Goal: Task Accomplishment & Management: Manage account settings

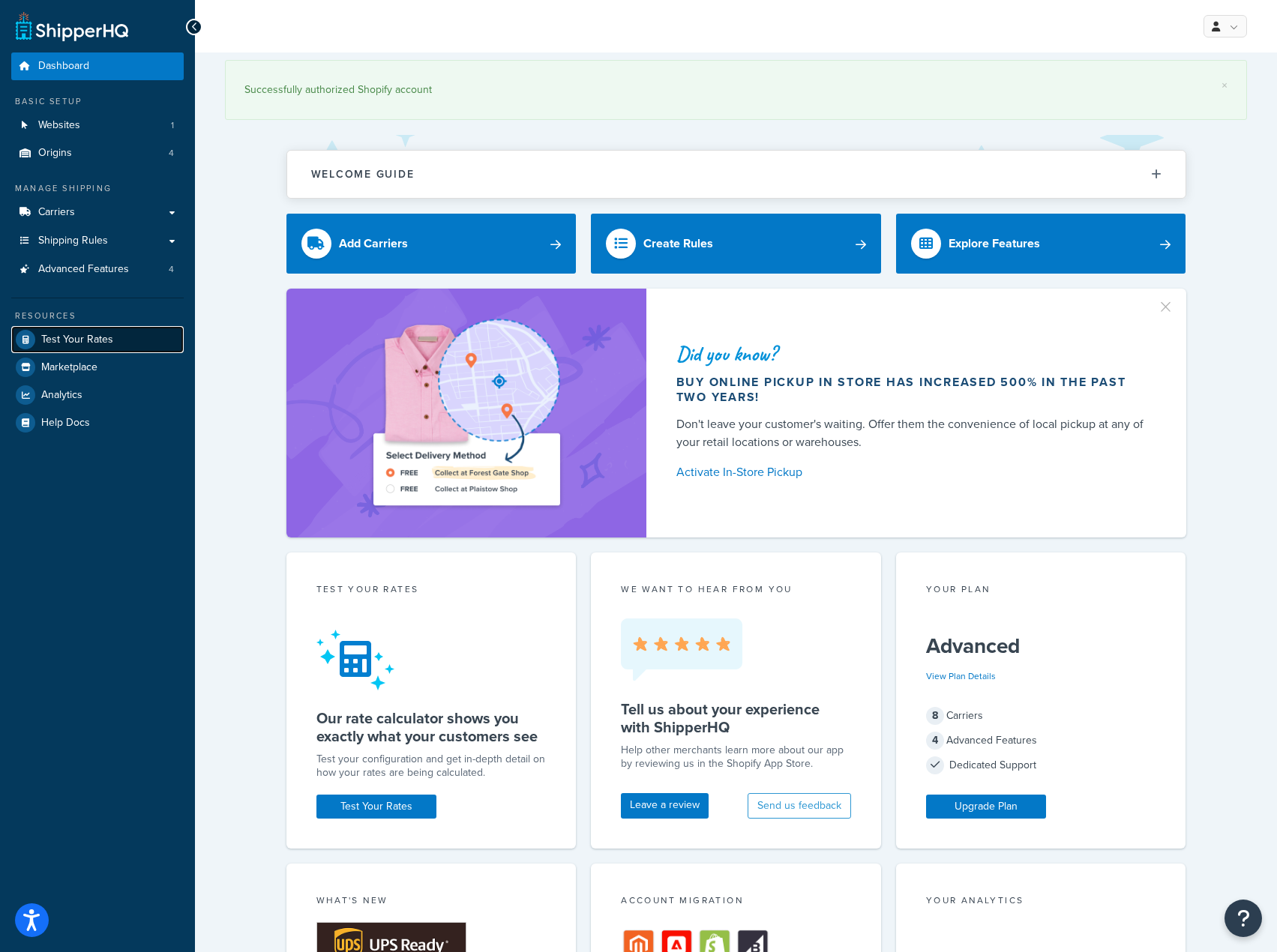
click at [99, 334] on span "Test Your Rates" at bounding box center [76, 340] width 72 height 12
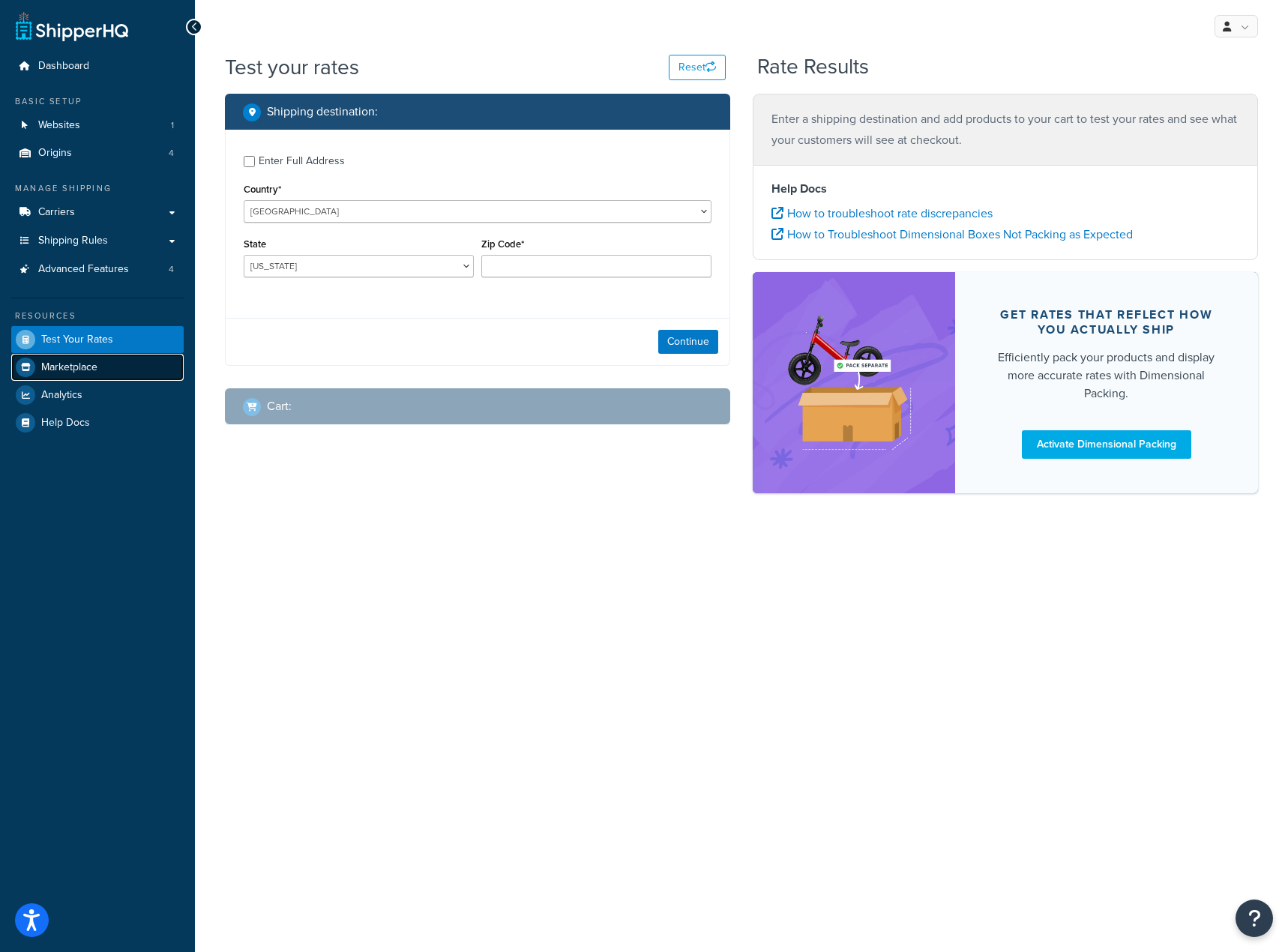
click at [95, 355] on link "Marketplace" at bounding box center [98, 367] width 172 height 27
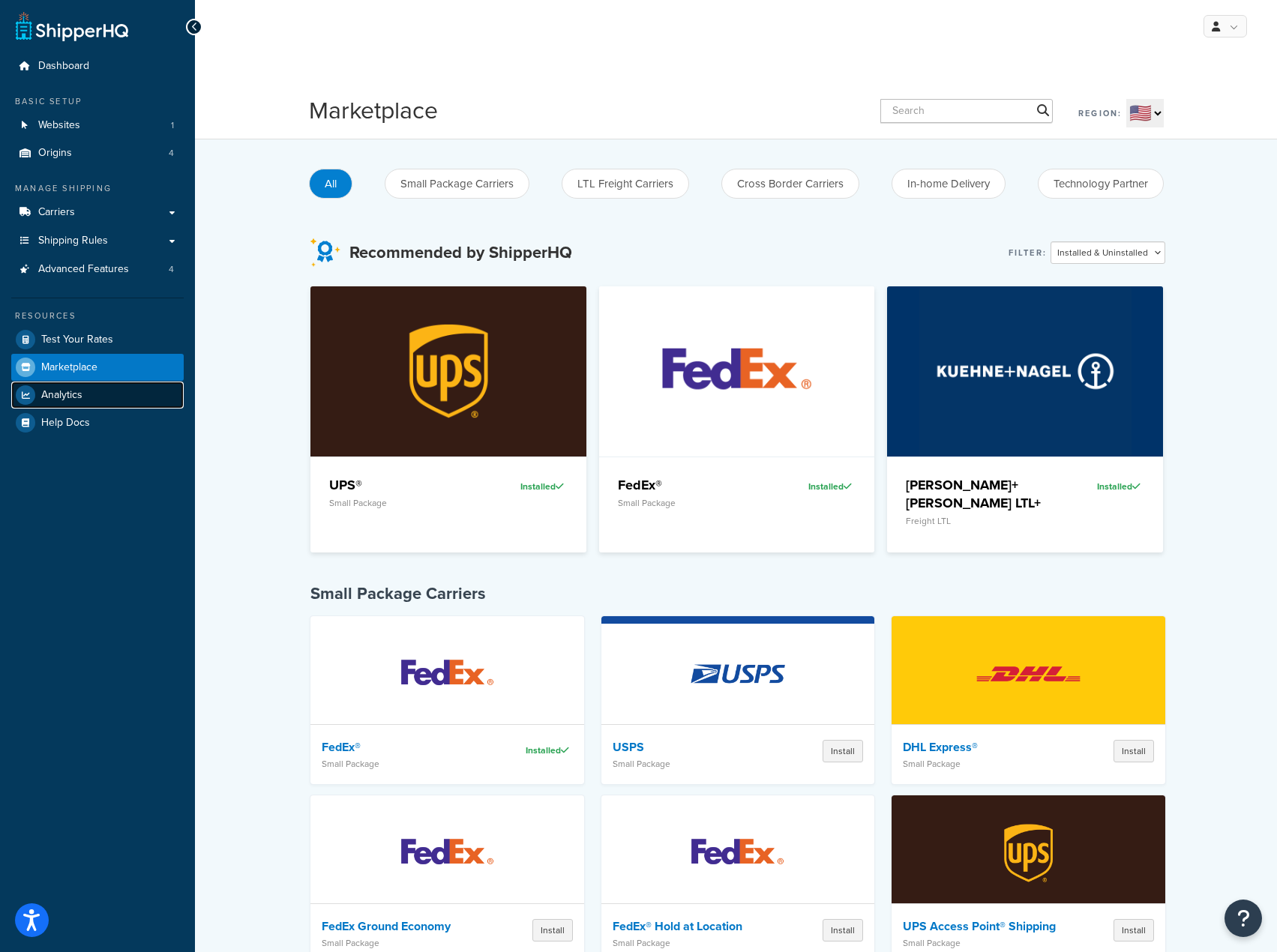
click at [92, 387] on link "Analytics" at bounding box center [98, 395] width 172 height 27
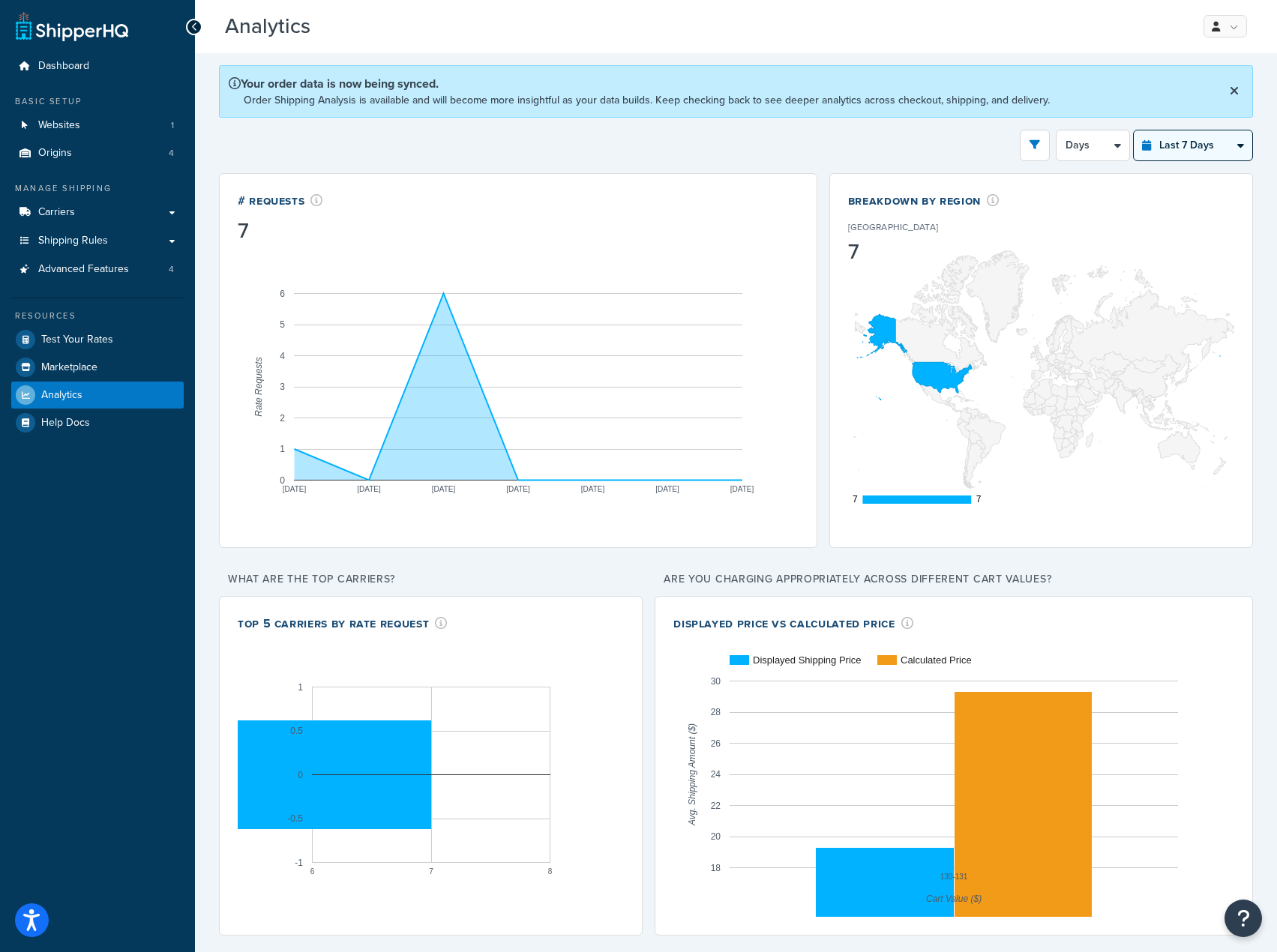
click at [1171, 137] on select "Last 24 Hours Last 7 Days Last 30 Days Last 3 Months Last 6 Months Last 12 Mont…" at bounding box center [1192, 146] width 118 height 30
select select "last_3_months"
click at [1133, 131] on select "Last 24 Hours Last 7 Days Last 30 Days Last 3 Months Last 6 Months Last 12 Mont…" at bounding box center [1192, 146] width 118 height 30
select select "1w"
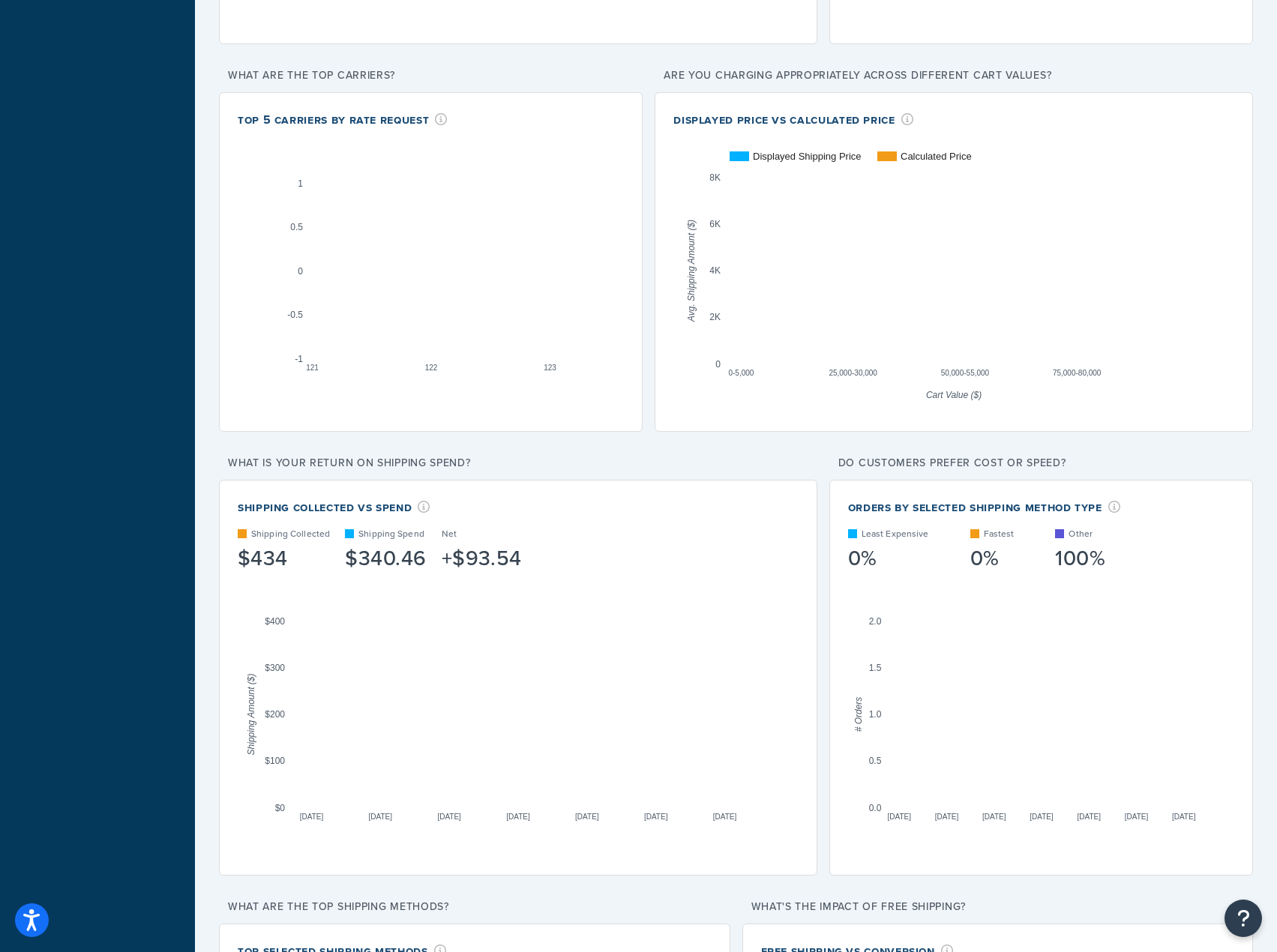
scroll to position [525, 0]
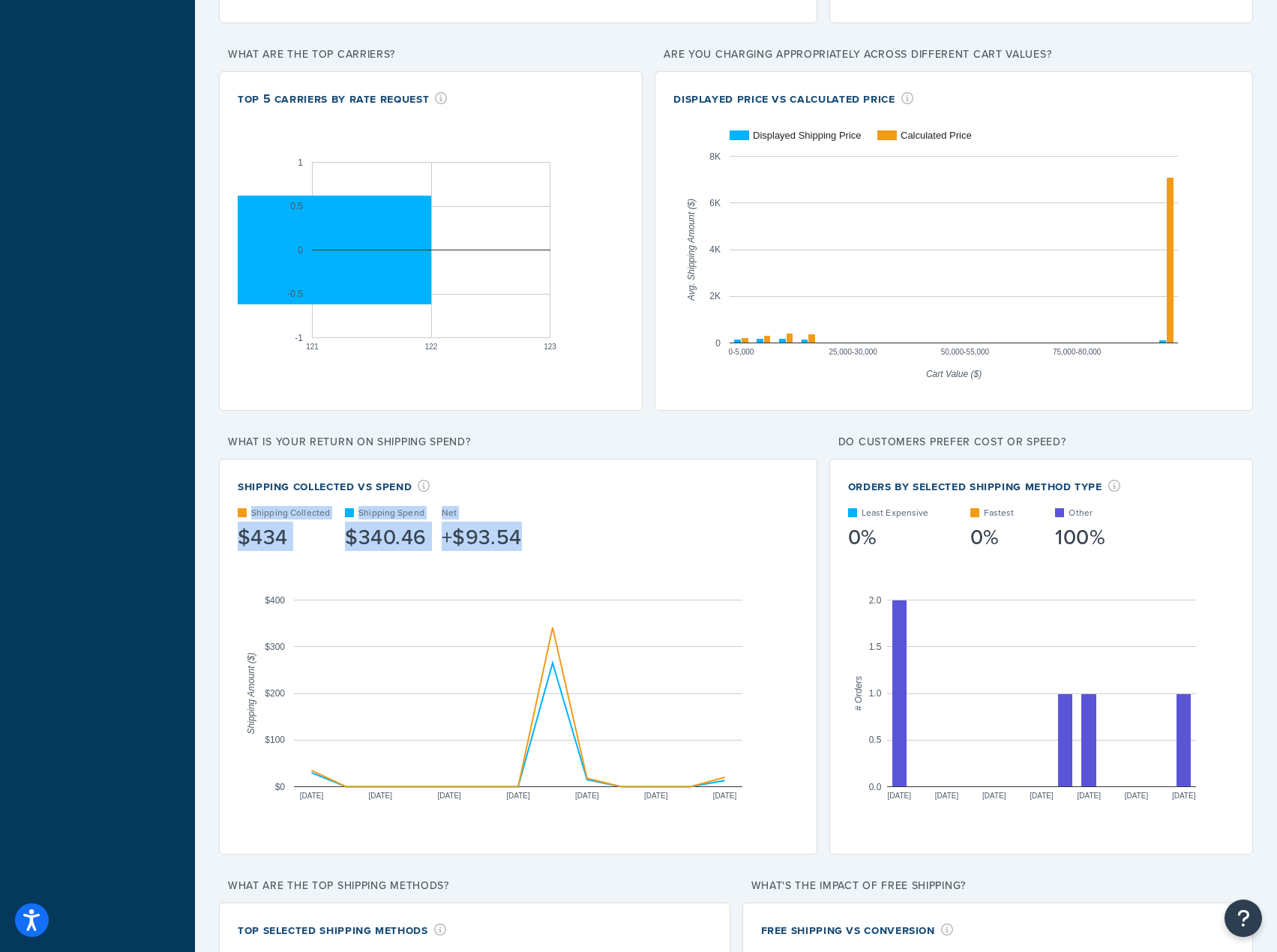
drag, startPoint x: 586, startPoint y: 545, endPoint x: 214, endPoint y: 520, distance: 372.8
click at [214, 520] on div "Your order data is now being synced. Order Shipping Analysis is available and w…" at bounding box center [735, 430] width 1082 height 1803
click at [206, 539] on div "Your order data is now being synced. Order Shipping Analysis is available and w…" at bounding box center [735, 430] width 1082 height 1803
drag, startPoint x: 209, startPoint y: 536, endPoint x: 482, endPoint y: 537, distance: 273.0
click at [482, 537] on div "Your order data is now being synced. Order Shipping Analysis is available and w…" at bounding box center [735, 430] width 1082 height 1803
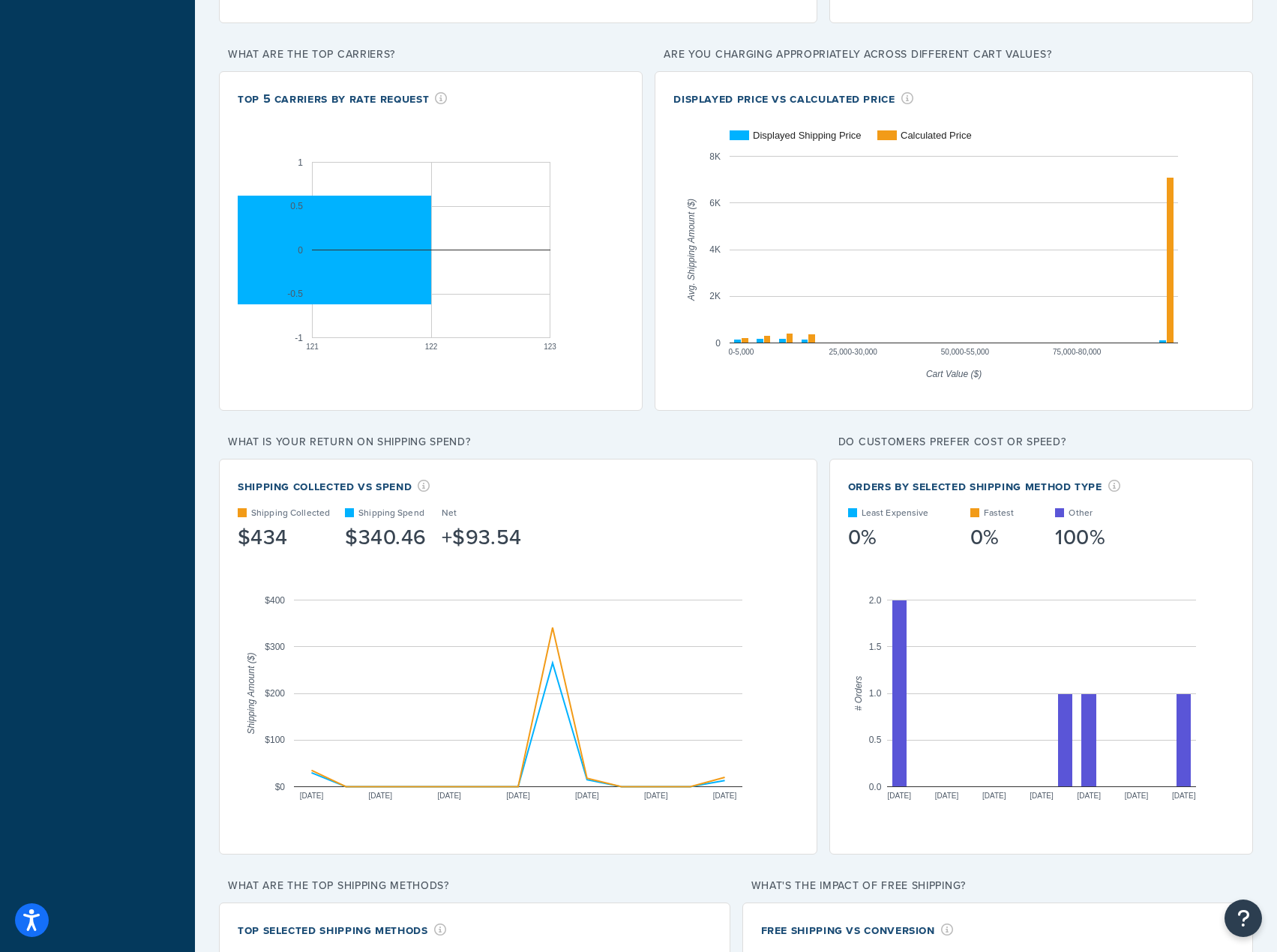
click at [508, 532] on div "+$93.54" at bounding box center [481, 537] width 80 height 21
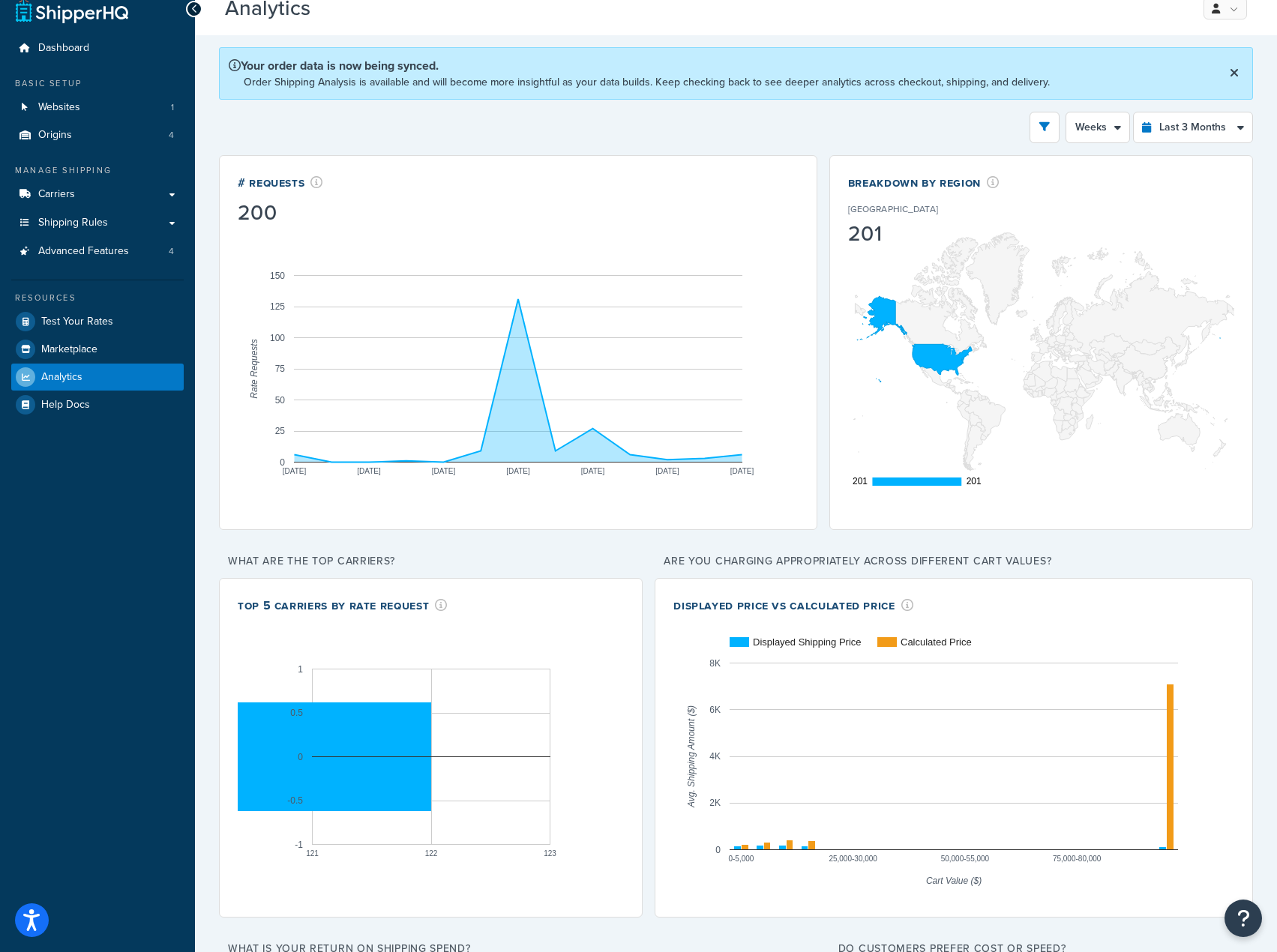
scroll to position [0, 0]
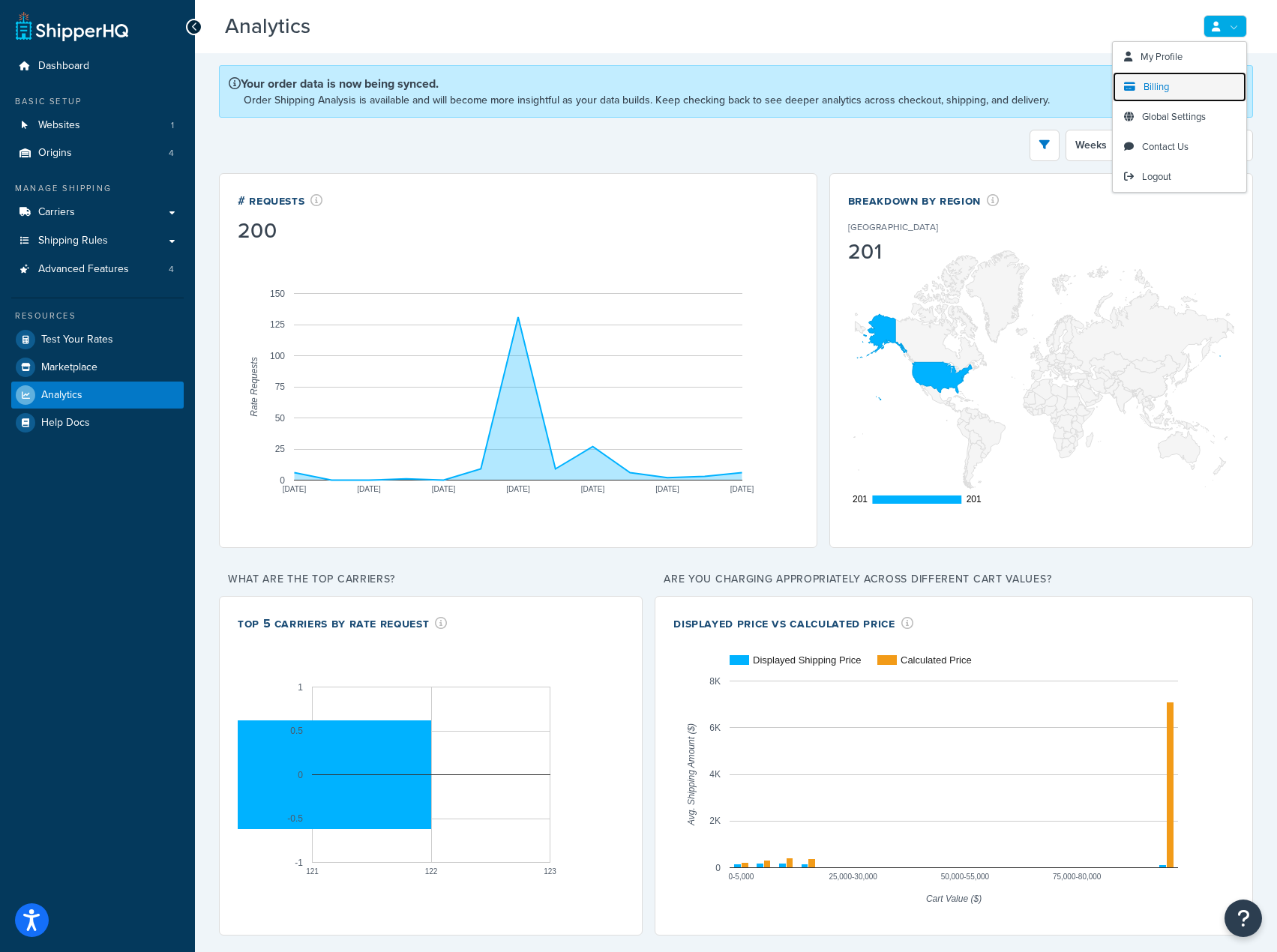
click at [1161, 75] on link "Billing" at bounding box center [1179, 87] width 133 height 30
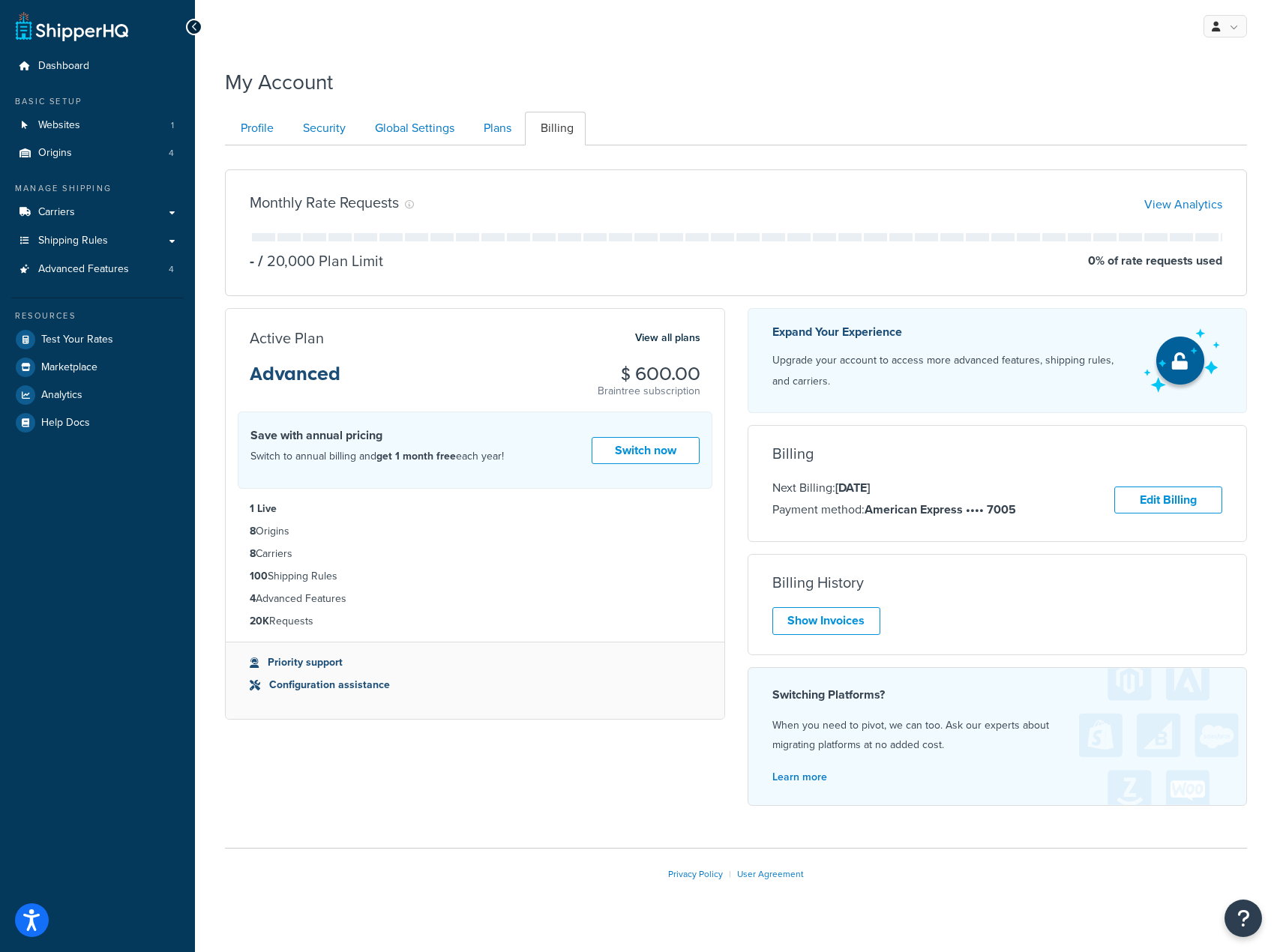
drag, startPoint x: 339, startPoint y: 633, endPoint x: 263, endPoint y: 577, distance: 94.4
click at [228, 531] on ul "1 Live 8 Origins 8 Carriers 100 Shipping Rules 4 Advanced Features 20K Requests" at bounding box center [474, 565] width 498 height 153
click at [362, 748] on div "Monthly Rate Requests View Analytics - / 20,000 Plan Limit 0 % of rate requests…" at bounding box center [736, 488] width 1044 height 661
click at [487, 131] on link "Plans" at bounding box center [496, 129] width 55 height 34
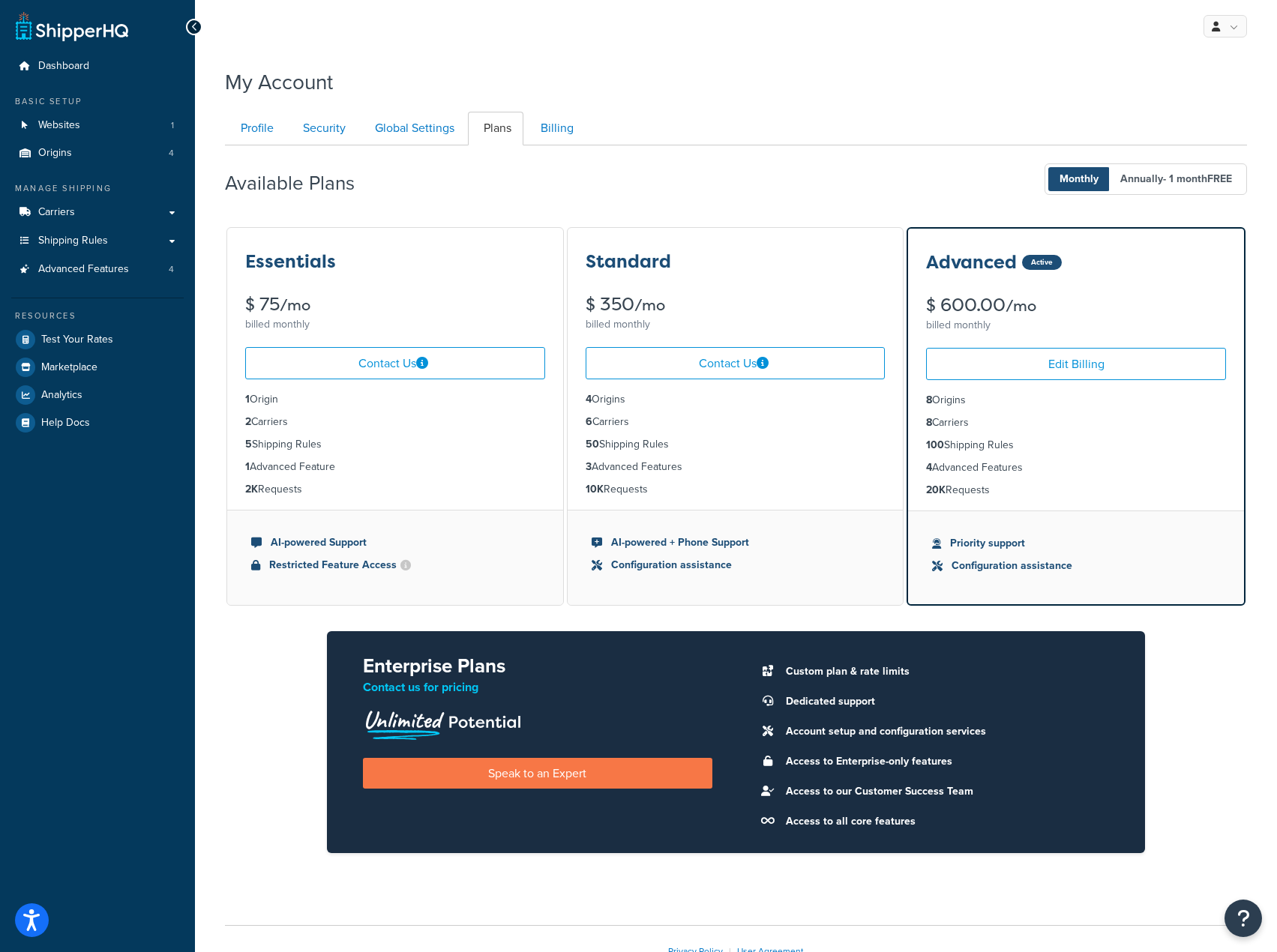
scroll to position [99, 0]
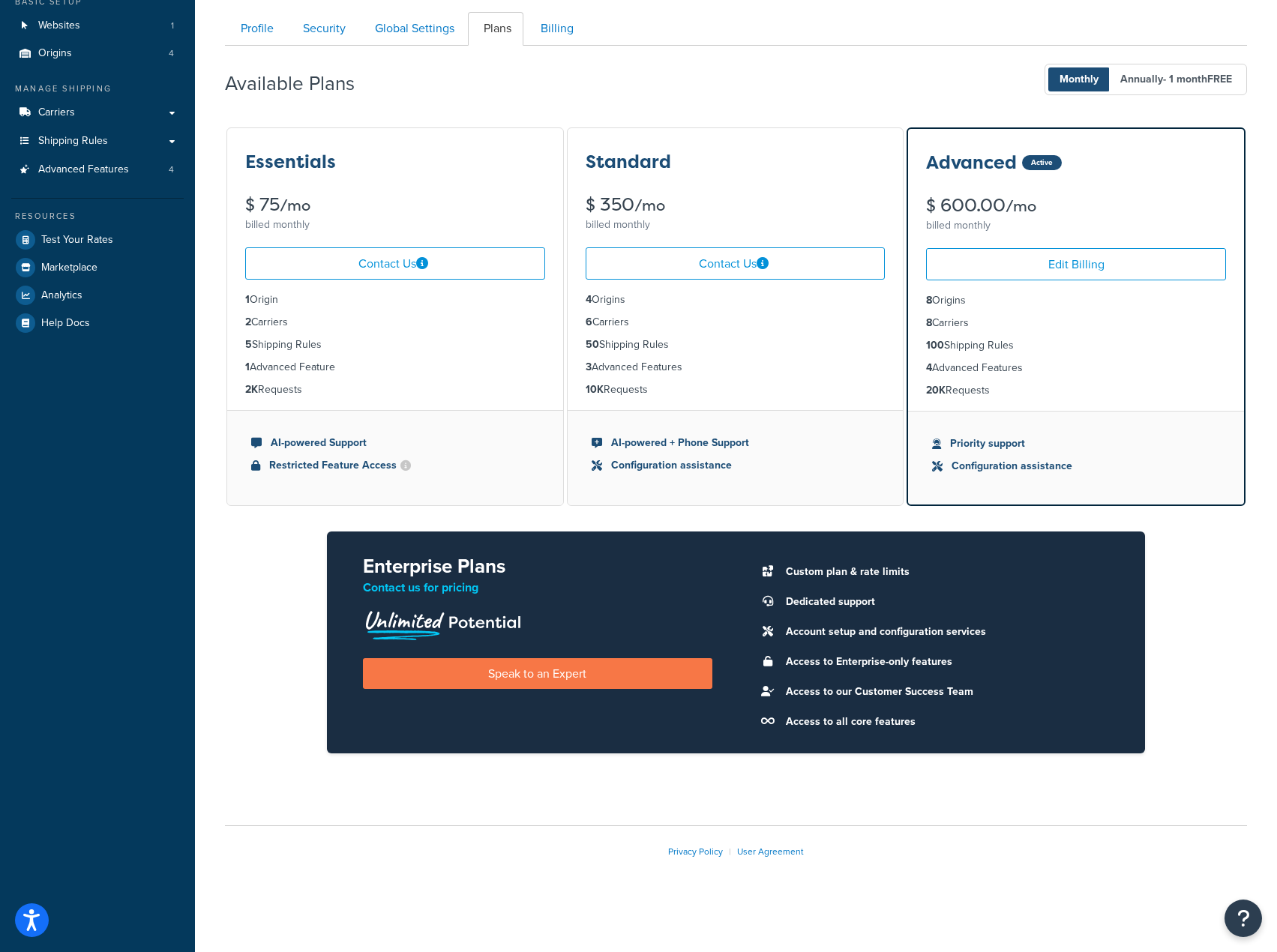
click at [273, 543] on div "Essentials $ 75 /mo billed monthly Contact Us 1 Origin 2 Carriers 5 Shipping Ru…" at bounding box center [735, 452] width 1022 height 652
click at [99, 321] on link "Help Docs" at bounding box center [98, 323] width 172 height 27
click at [65, 240] on span "Test Your Rates" at bounding box center [76, 240] width 72 height 12
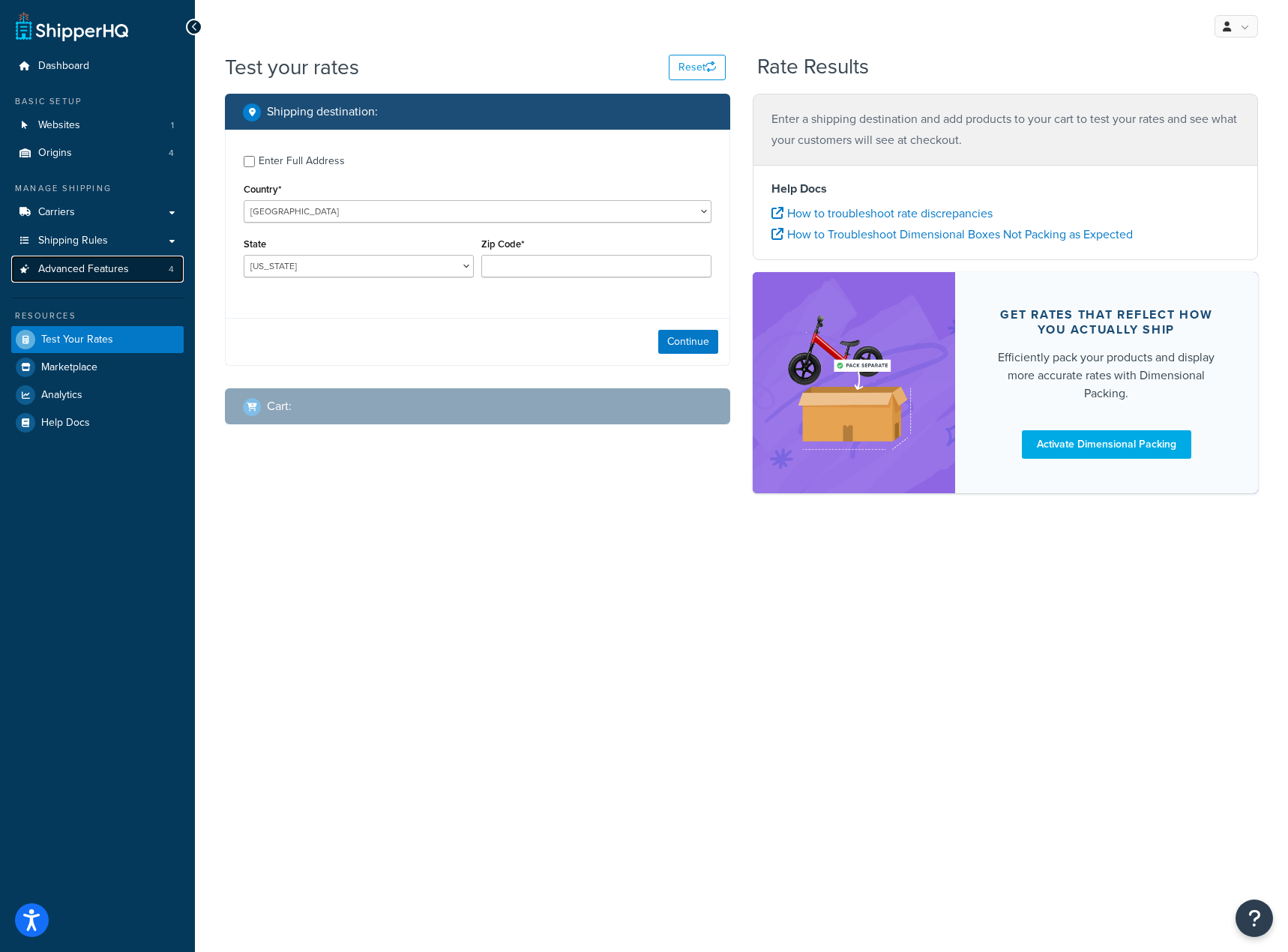
click at [93, 270] on span "Advanced Features" at bounding box center [83, 269] width 91 height 12
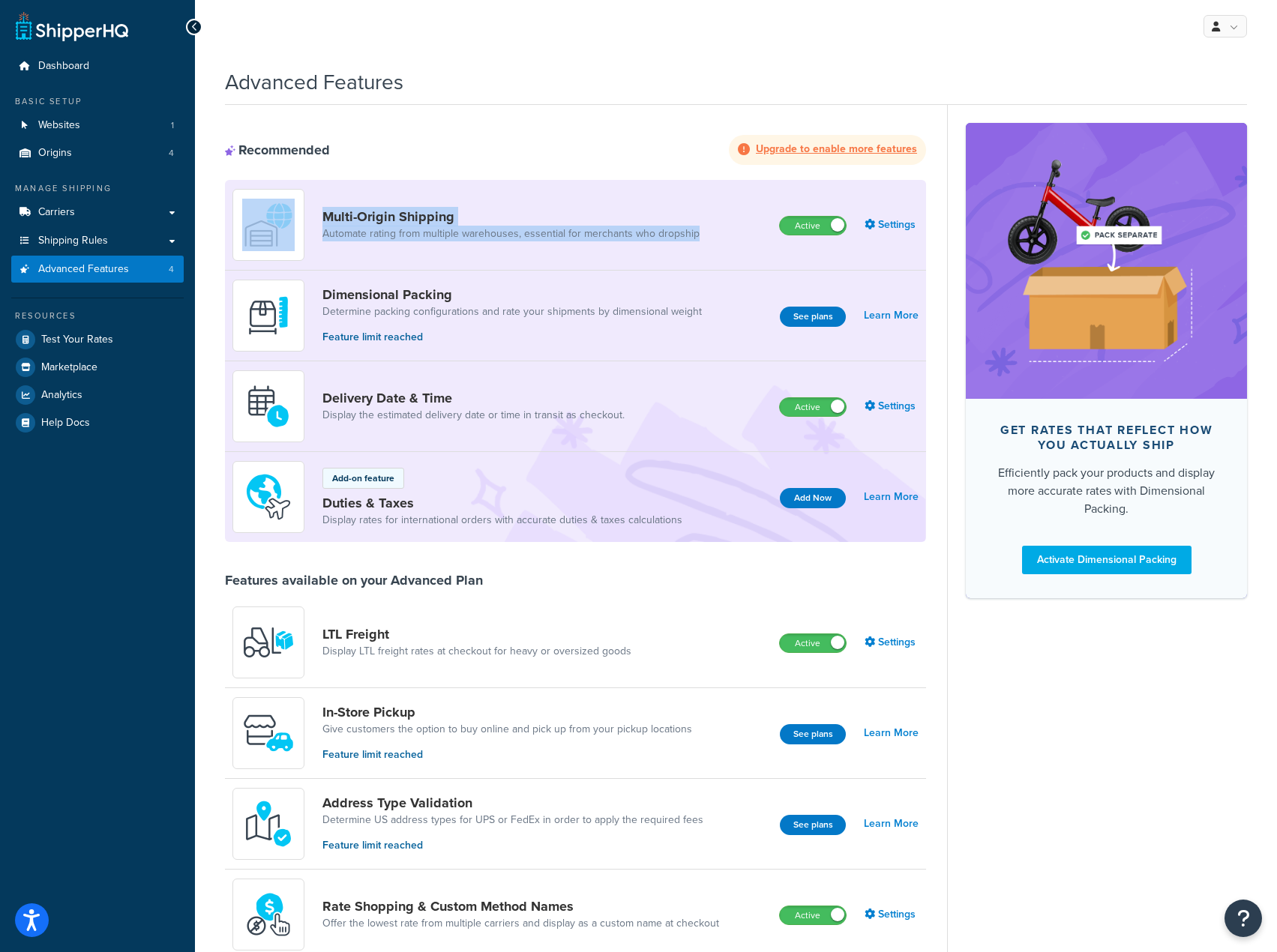
drag, startPoint x: 724, startPoint y: 243, endPoint x: 290, endPoint y: 186, distance: 437.7
click at [290, 186] on div "Multi-Origin Shipping Automate rating from multiple warehouses, essential for m…" at bounding box center [575, 226] width 701 height 91
click at [492, 141] on div "Recommended Upgrade to enable more features" at bounding box center [575, 150] width 701 height 30
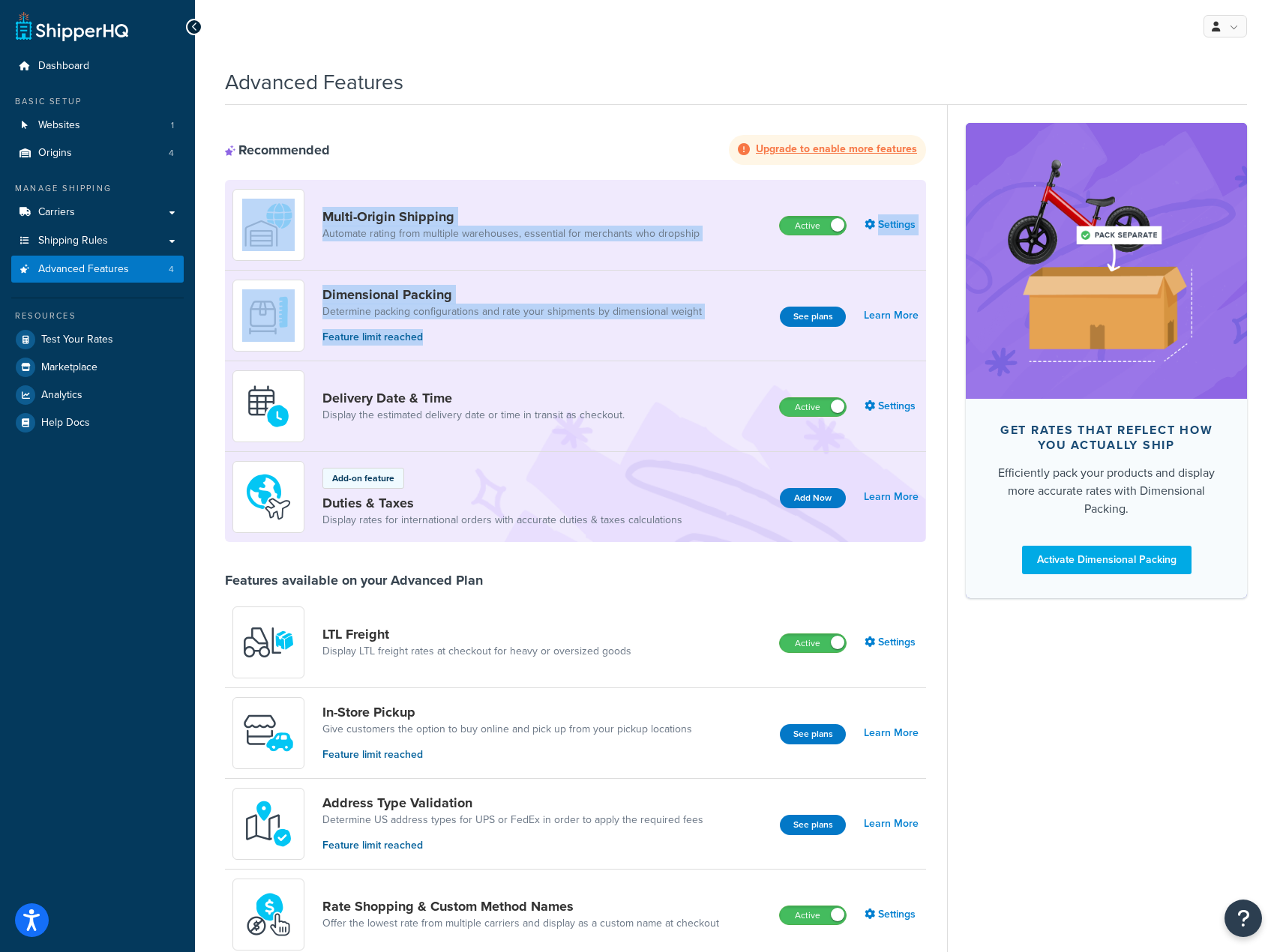
drag, startPoint x: 575, startPoint y: 320, endPoint x: 313, endPoint y: 262, distance: 268.3
click at [313, 262] on div "Multi-Origin Shipping Automate rating from multiple warehouses, essential for m…" at bounding box center [575, 361] width 701 height 362
click at [509, 321] on div "Dimensional Packing Determine packing configurations and rate your shipments by…" at bounding box center [512, 315] width 379 height 60
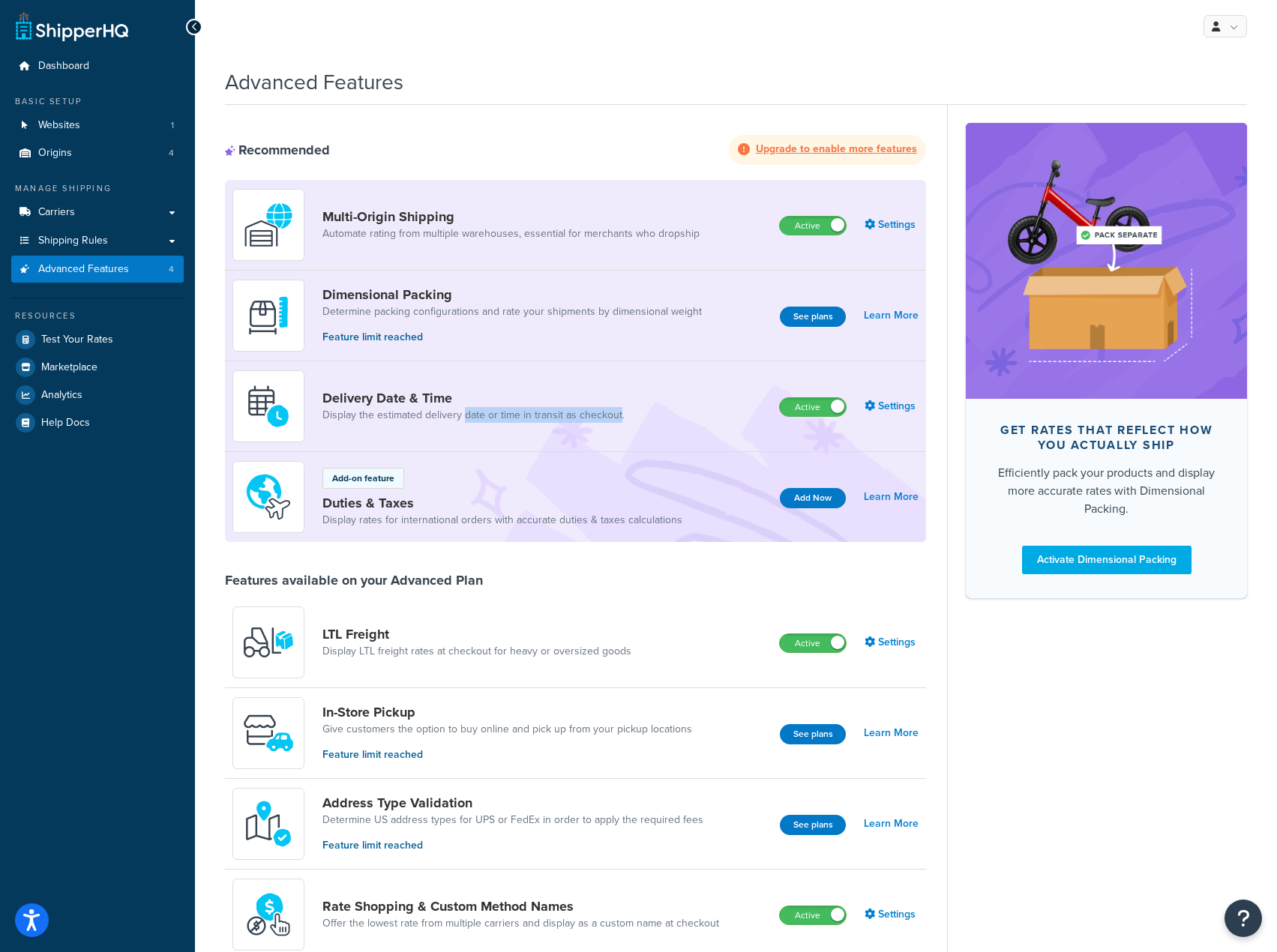
drag, startPoint x: 487, startPoint y: 428, endPoint x: 463, endPoint y: 427, distance: 24.0
click at [463, 427] on div "Delivery Date & Time Display the estimated delivery date or time in transit as …" at bounding box center [434, 406] width 404 height 72
click at [659, 474] on div "Add-on feature Duties & Taxes Display rates for international orders with accur…" at bounding box center [502, 497] width 360 height 60
drag, startPoint x: 706, startPoint y: 246, endPoint x: 318, endPoint y: 208, distance: 389.9
click at [314, 210] on div "Multi-Origin Shipping Automate rating from multiple warehouses, essential for m…" at bounding box center [472, 225] width 479 height 72
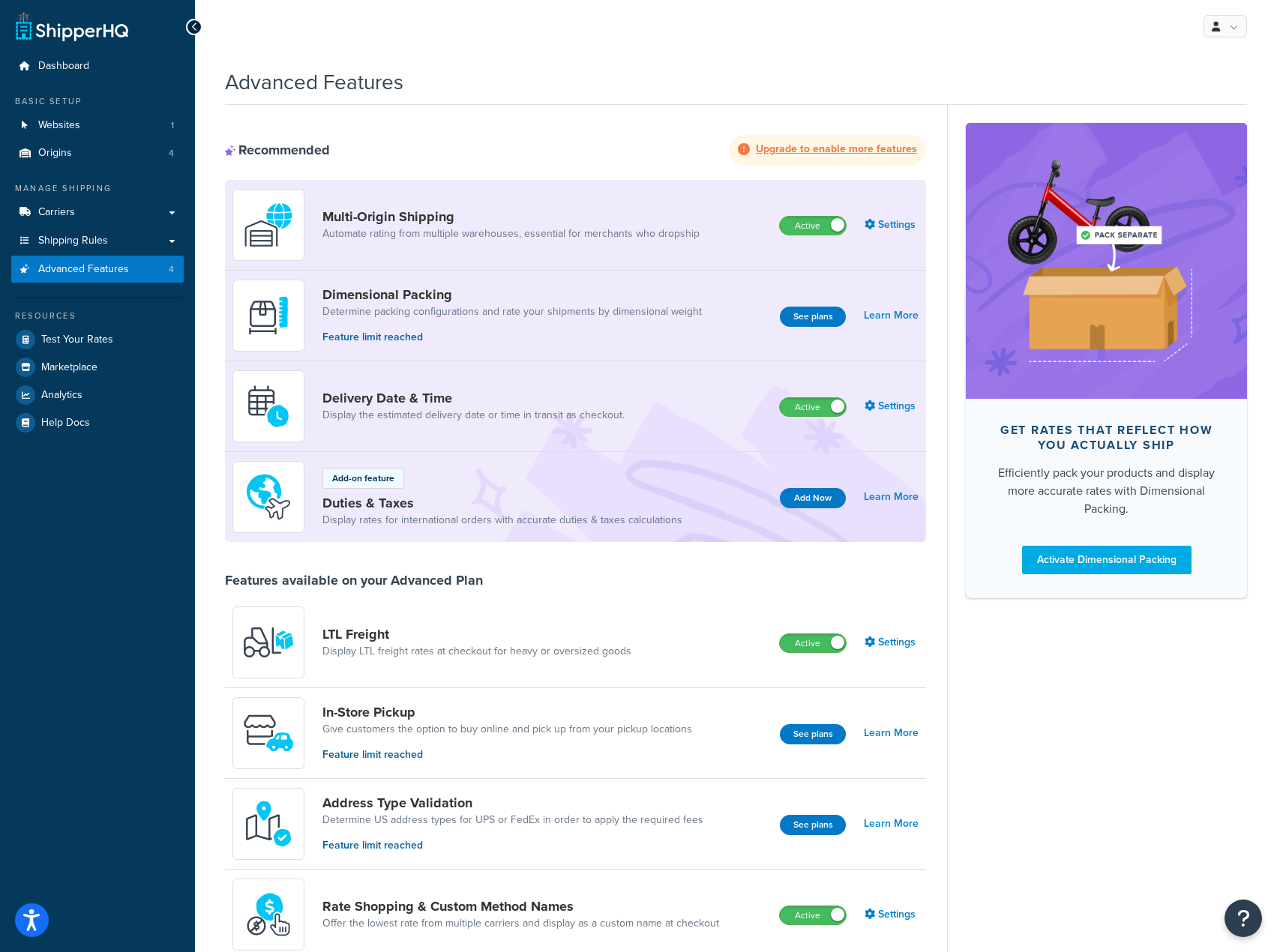
click at [546, 149] on div "Recommended Upgrade to enable more features" at bounding box center [575, 150] width 701 height 30
click at [1072, 770] on div "Get rates that reflect how you actually ship Efficiently pack your products and…" at bounding box center [1097, 845] width 300 height 1482
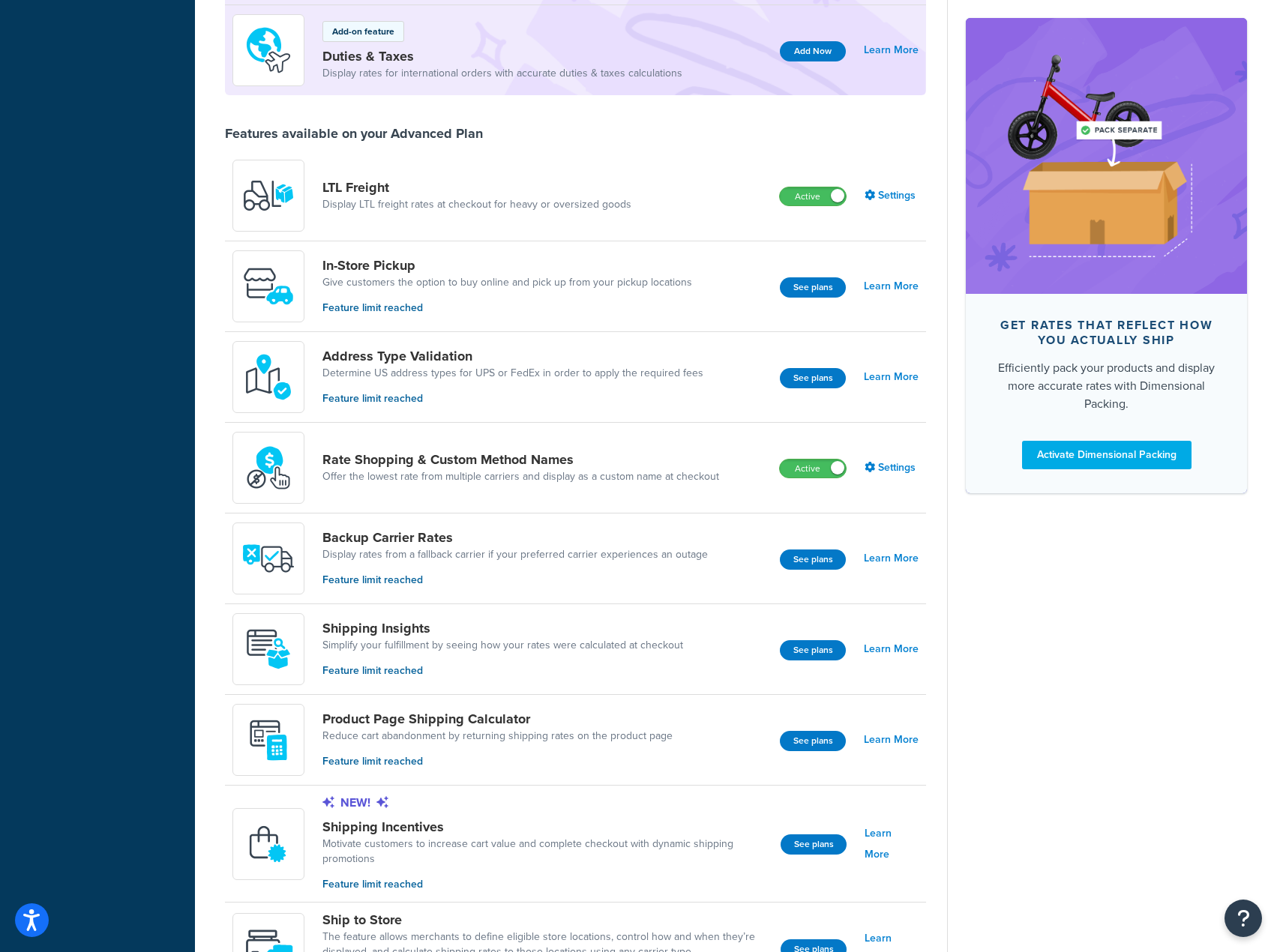
scroll to position [410, 0]
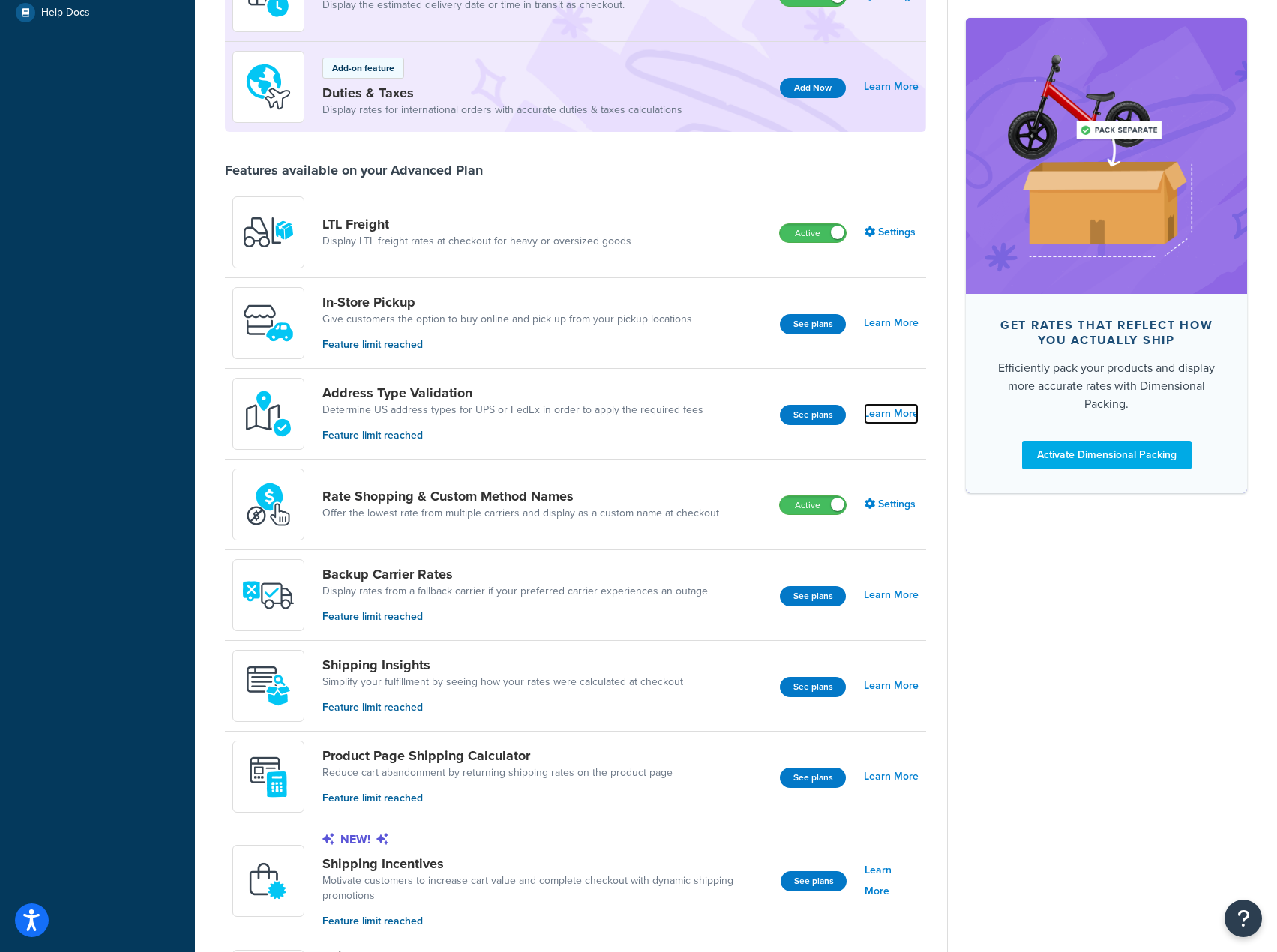
click at [904, 409] on link "Learn More" at bounding box center [892, 414] width 55 height 21
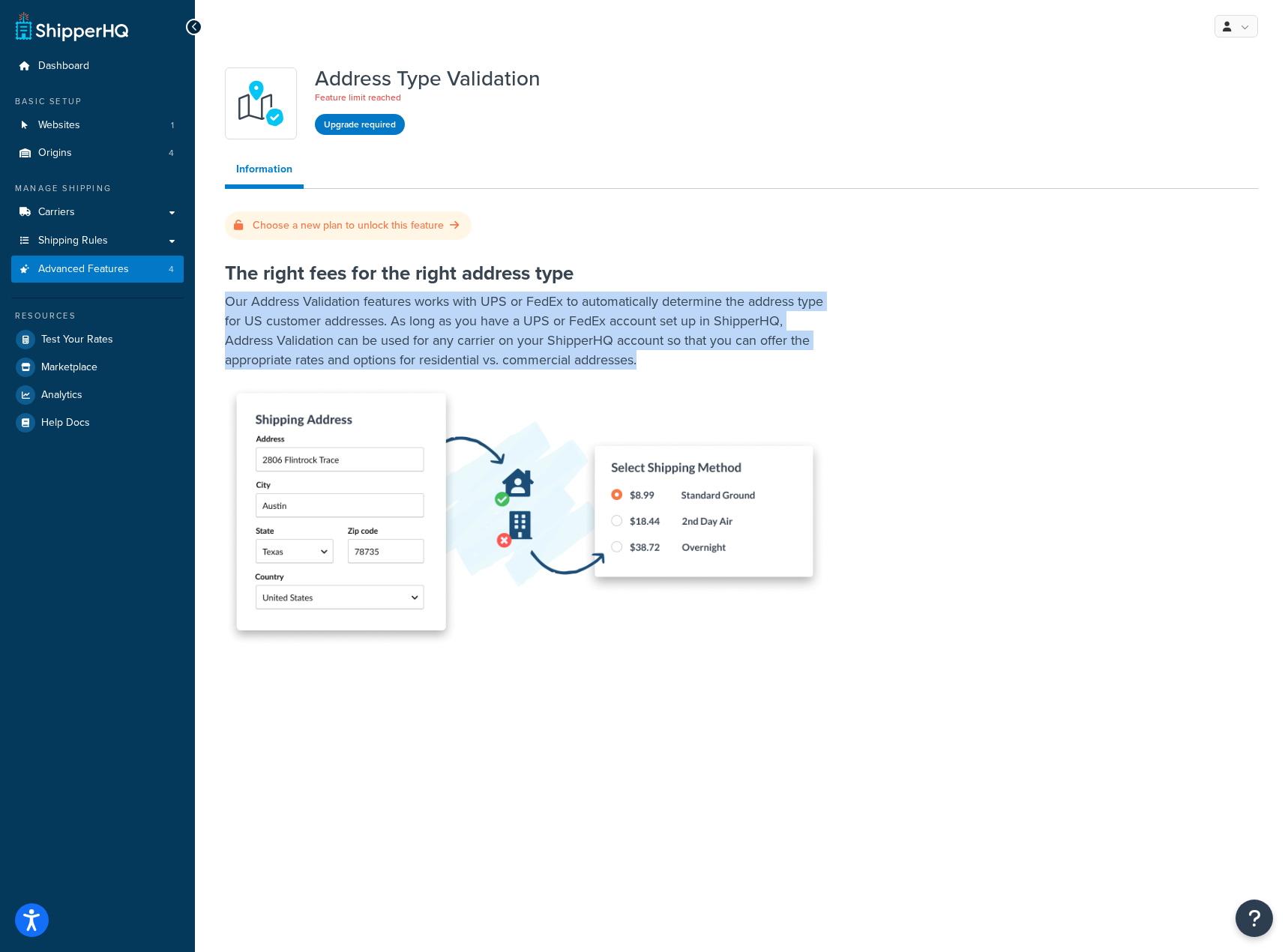
drag, startPoint x: 687, startPoint y: 375, endPoint x: 195, endPoint y: 290, distance: 499.3
click at [195, 290] on div "Address Type Validation Feature limit reached Upgrade required Information Choo…" at bounding box center [741, 394] width 1093 height 684
click at [416, 339] on p "Our Address Validation features works with UPS or FedEx to automatically determ…" at bounding box center [524, 330] width 600 height 78
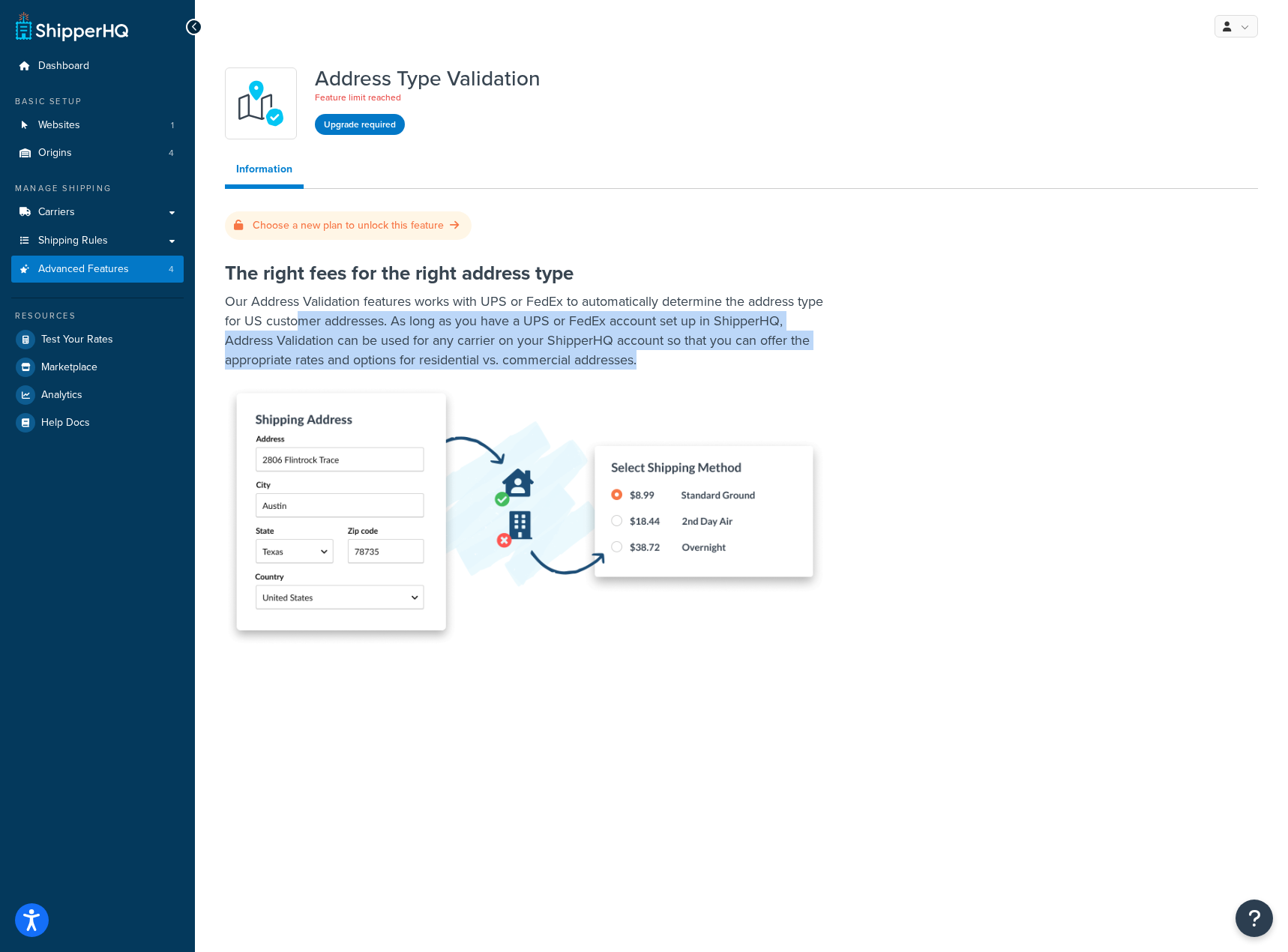
drag, startPoint x: 702, startPoint y: 377, endPoint x: 323, endPoint y: 318, distance: 383.6
click at [323, 318] on div "The right fees for the right address type Our Address Validation features works…" at bounding box center [719, 446] width 989 height 397
click at [323, 318] on p "Our Address Validation features works with UPS or FedEx to automatically determ…" at bounding box center [524, 330] width 600 height 78
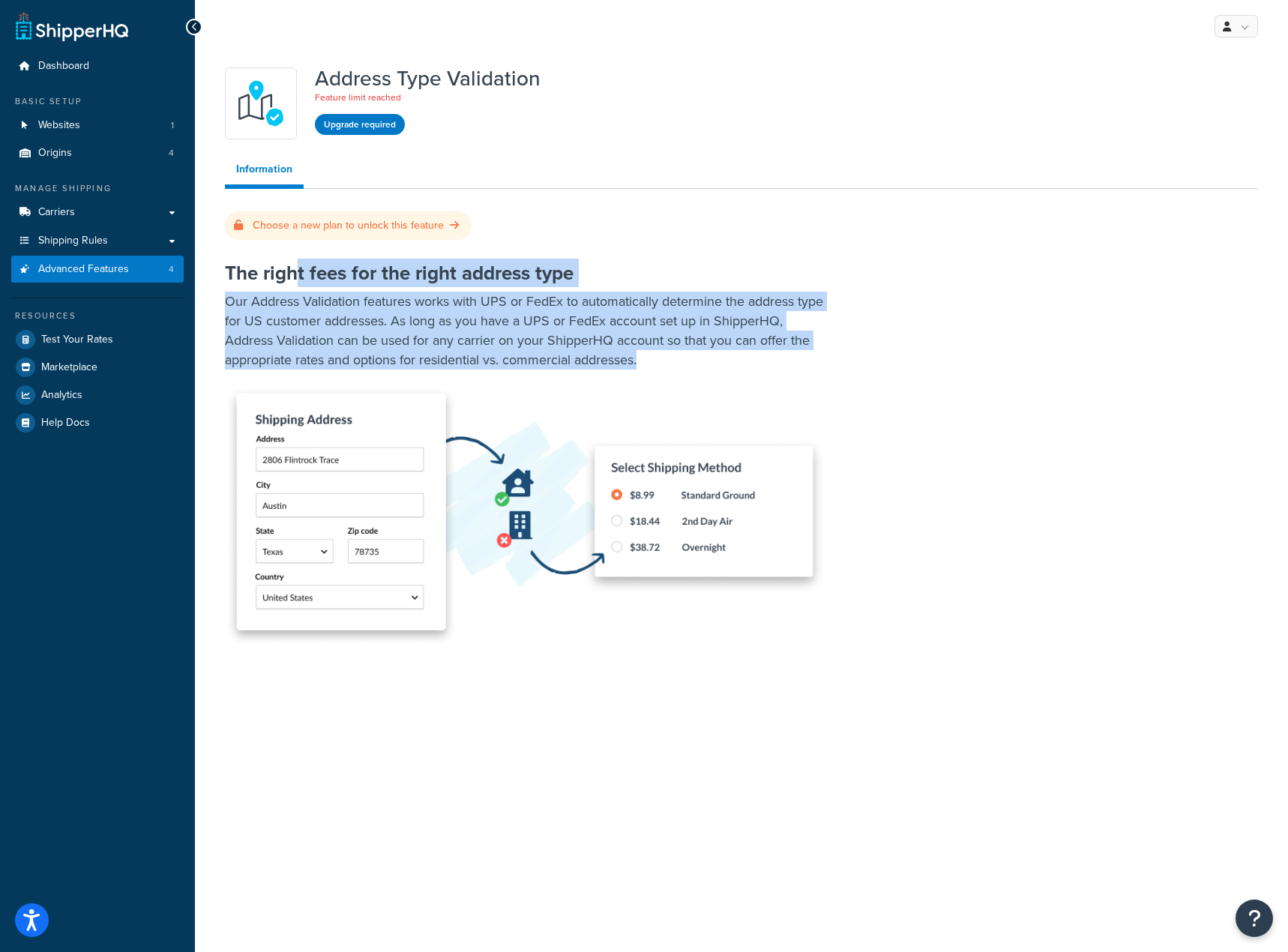
drag, startPoint x: 669, startPoint y: 369, endPoint x: 298, endPoint y: 282, distance: 381.1
click at [298, 282] on div "The right fees for the right address type Our Address Validation features works…" at bounding box center [719, 446] width 989 height 397
click at [298, 282] on h2 "The right fees for the right address type" at bounding box center [719, 273] width 989 height 21
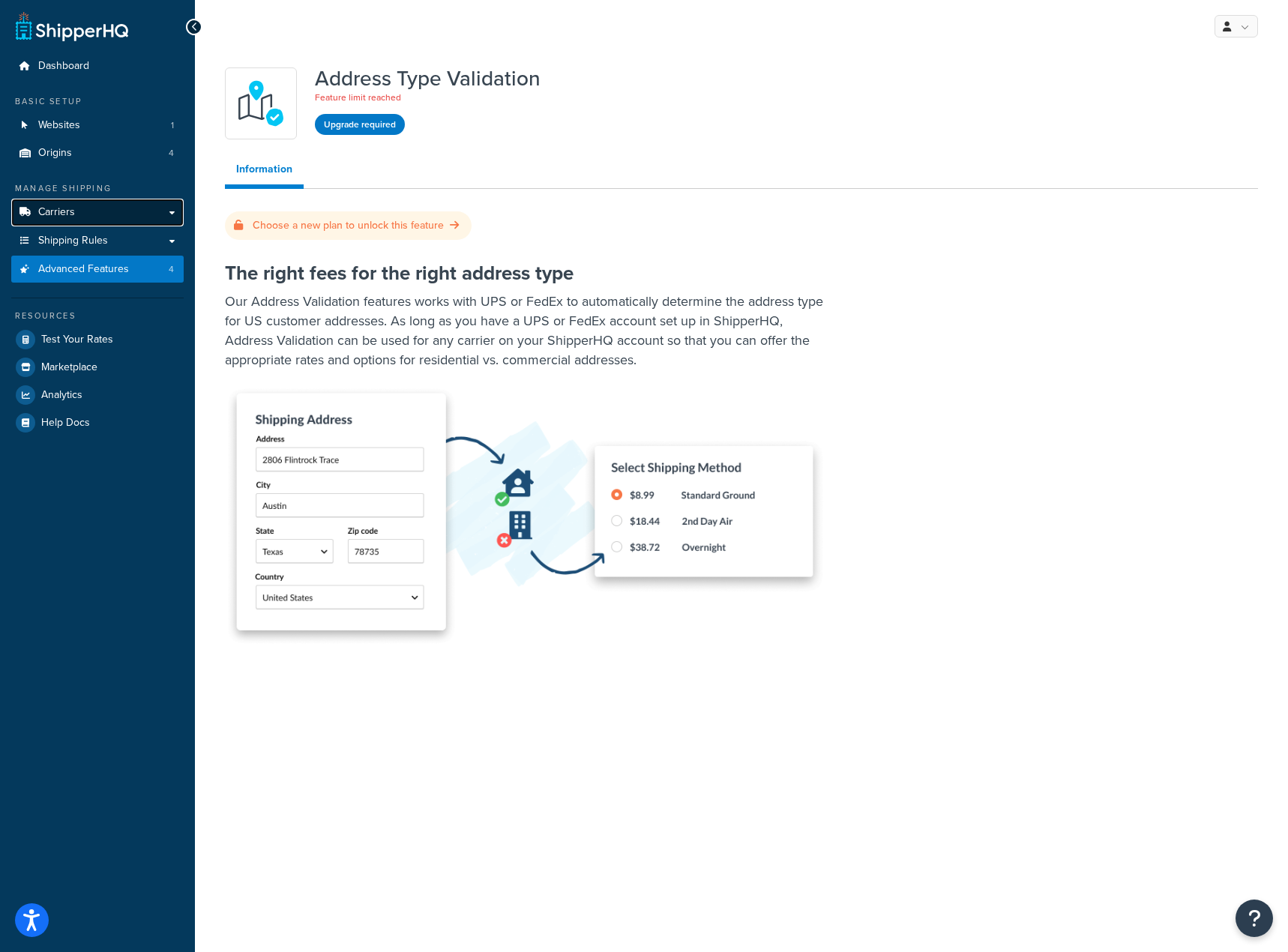
click at [103, 208] on link "Carriers" at bounding box center [98, 212] width 172 height 28
click at [80, 123] on link "Websites 1" at bounding box center [98, 125] width 172 height 28
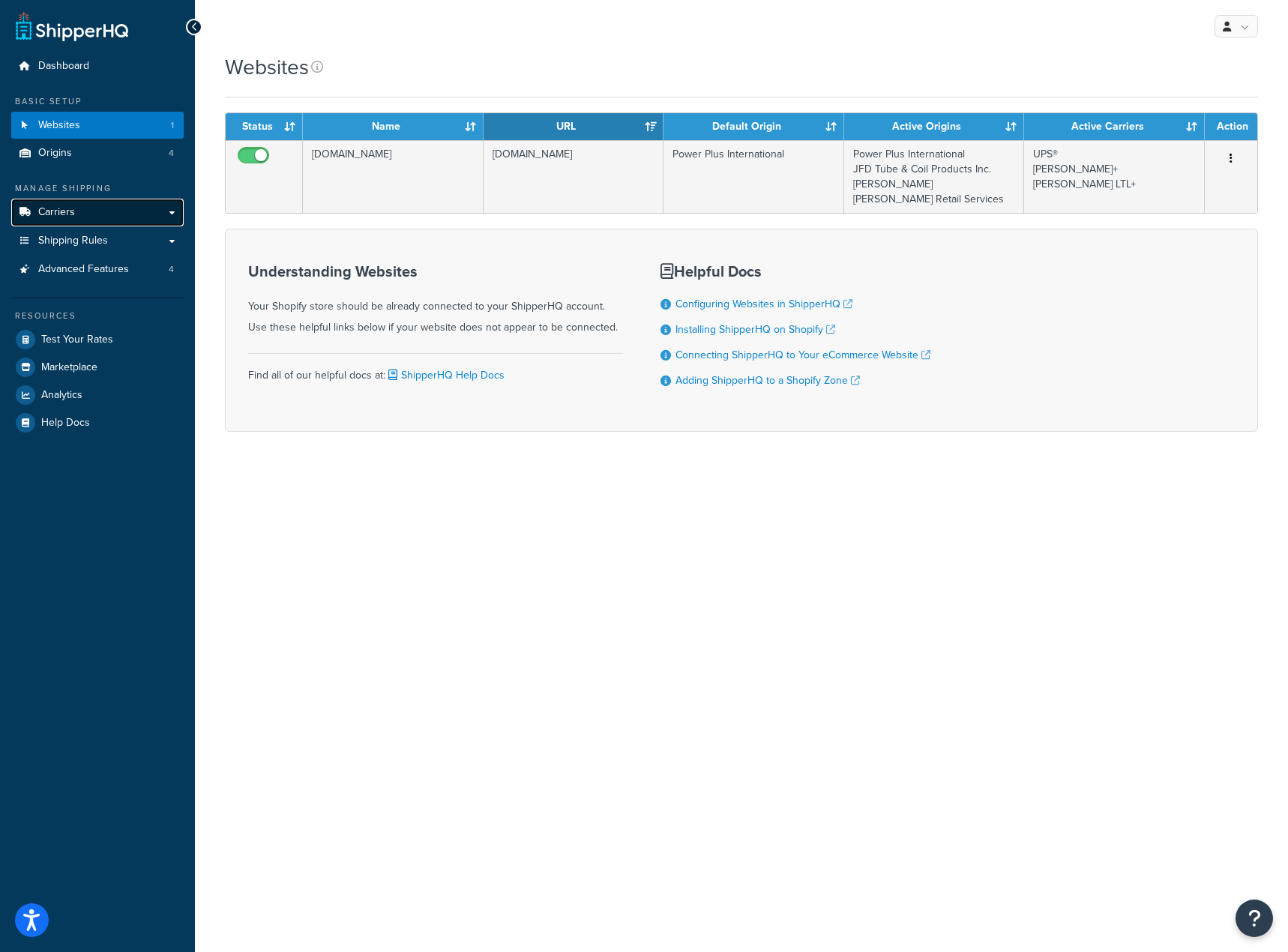
click at [107, 216] on link "Carriers" at bounding box center [98, 212] width 172 height 28
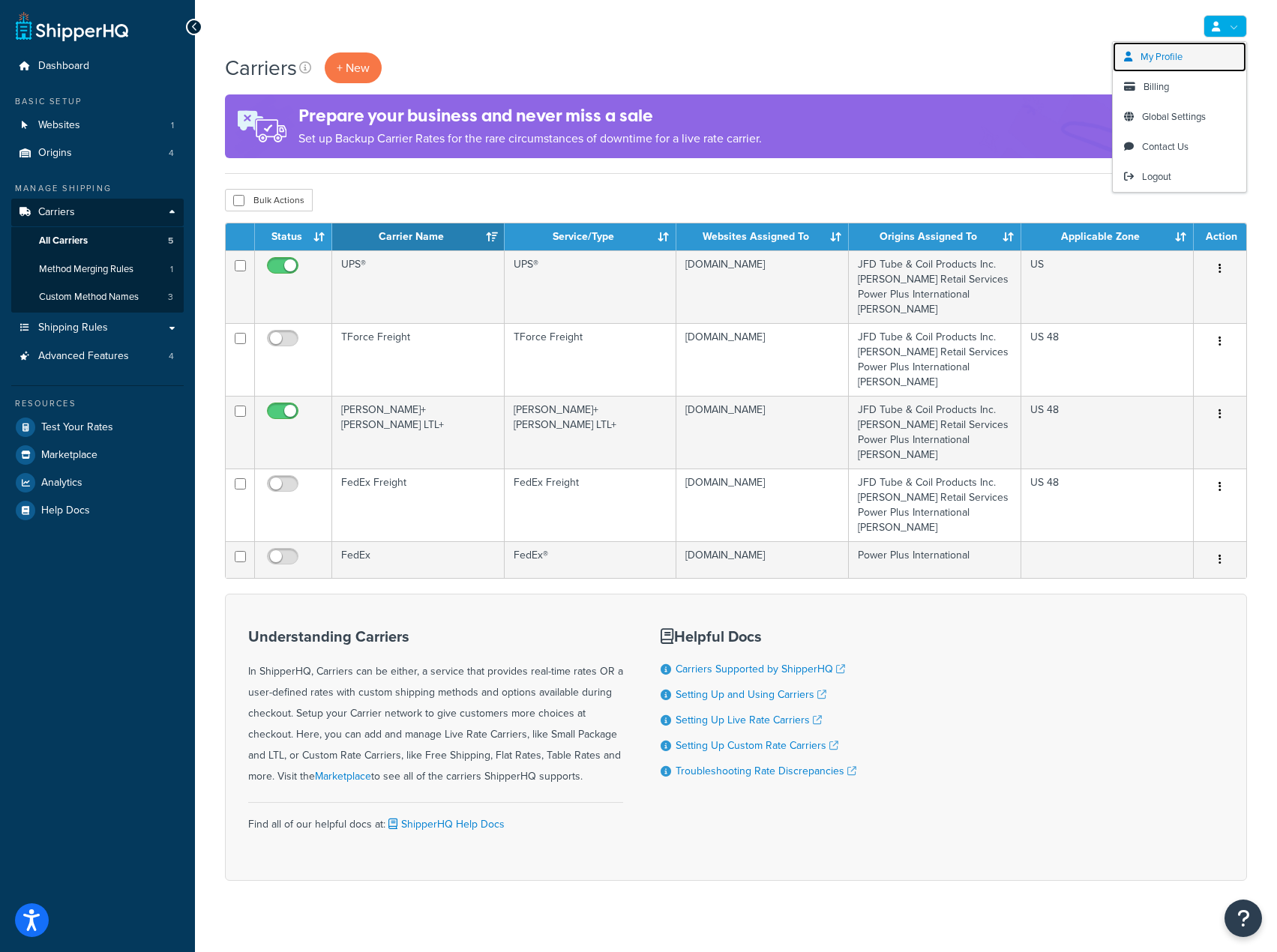
click at [1150, 48] on link "My Profile" at bounding box center [1179, 57] width 133 height 30
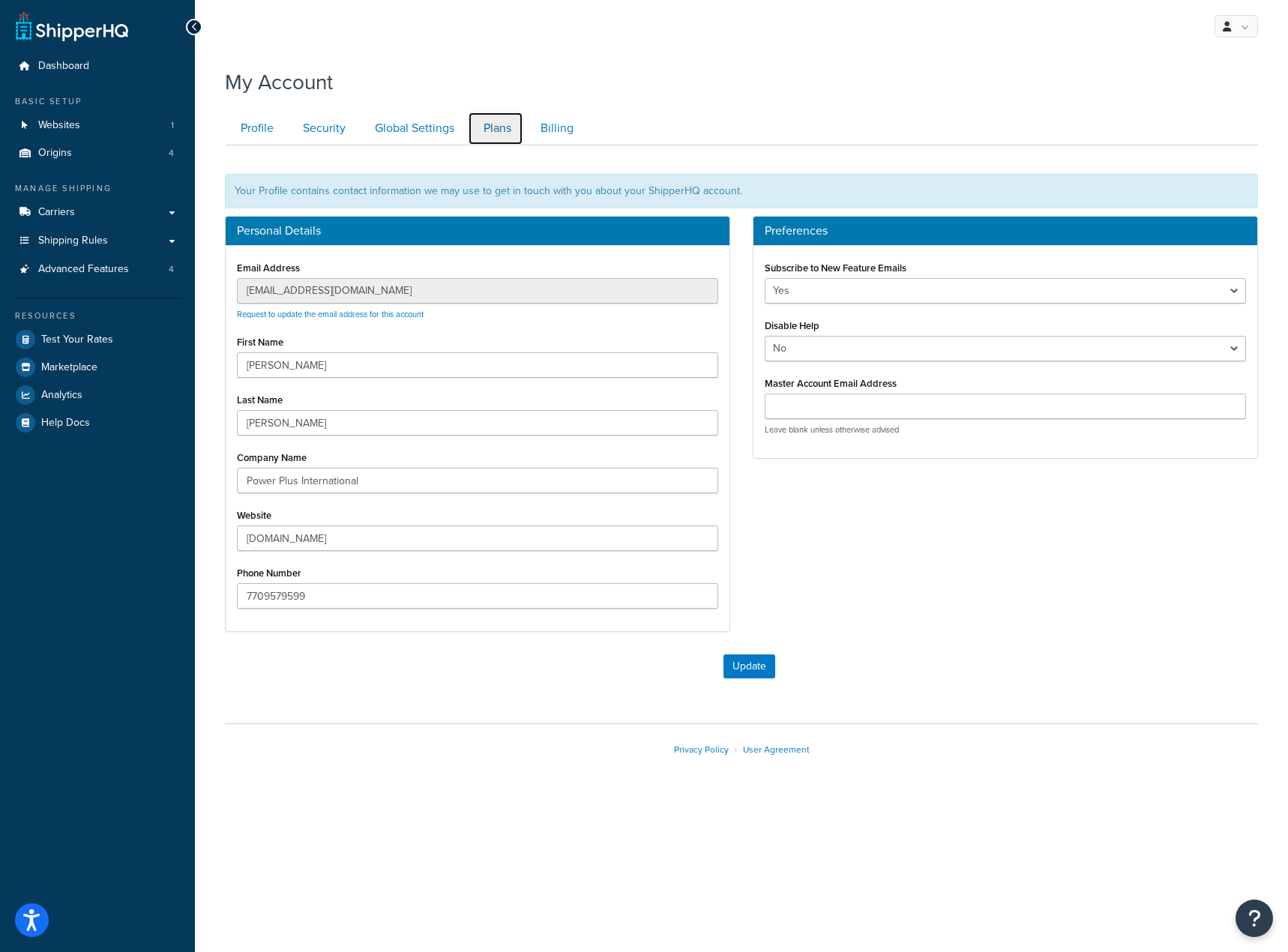
click at [508, 130] on link "Plans" at bounding box center [496, 129] width 55 height 34
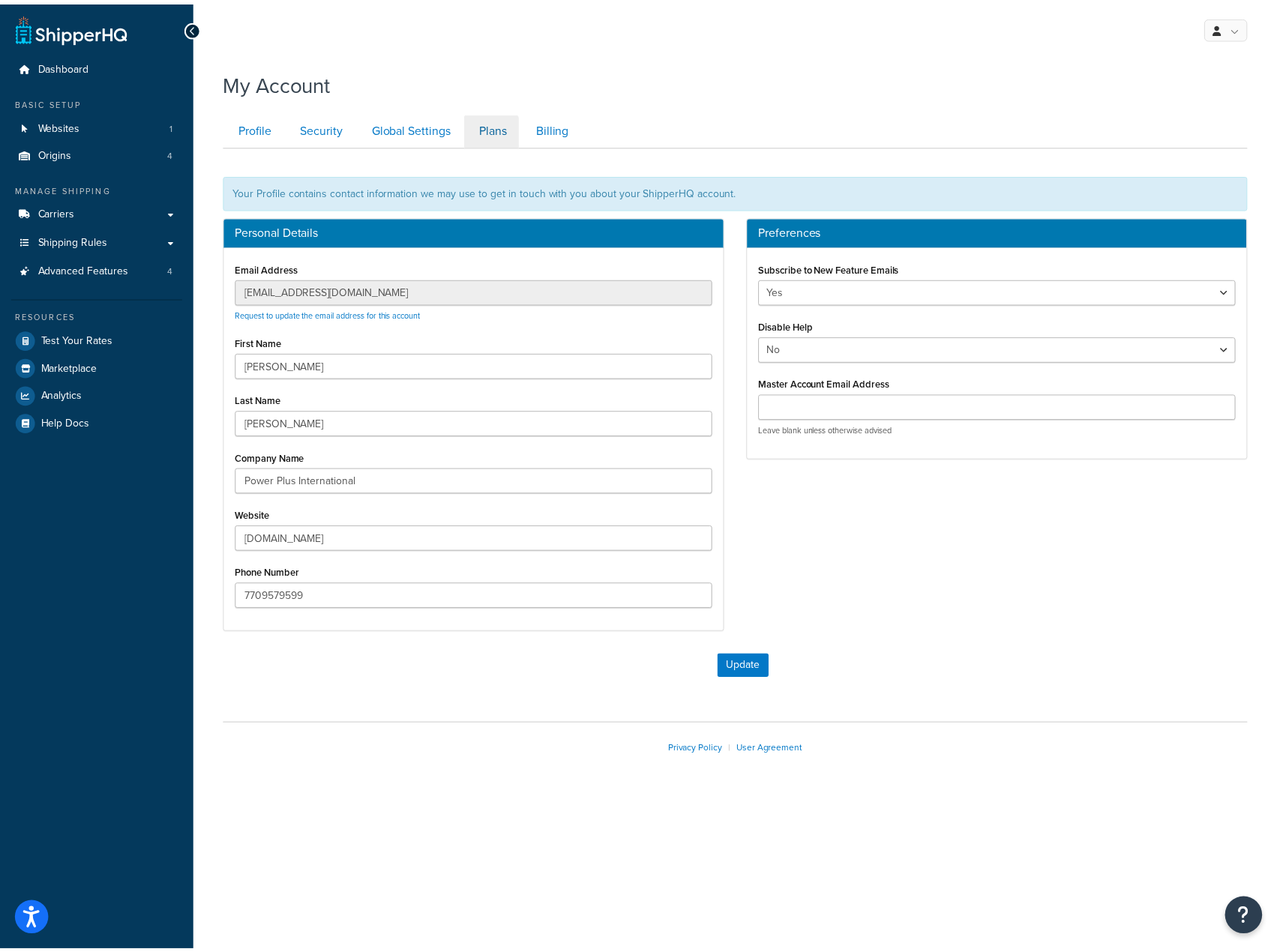
scroll to position [99, 0]
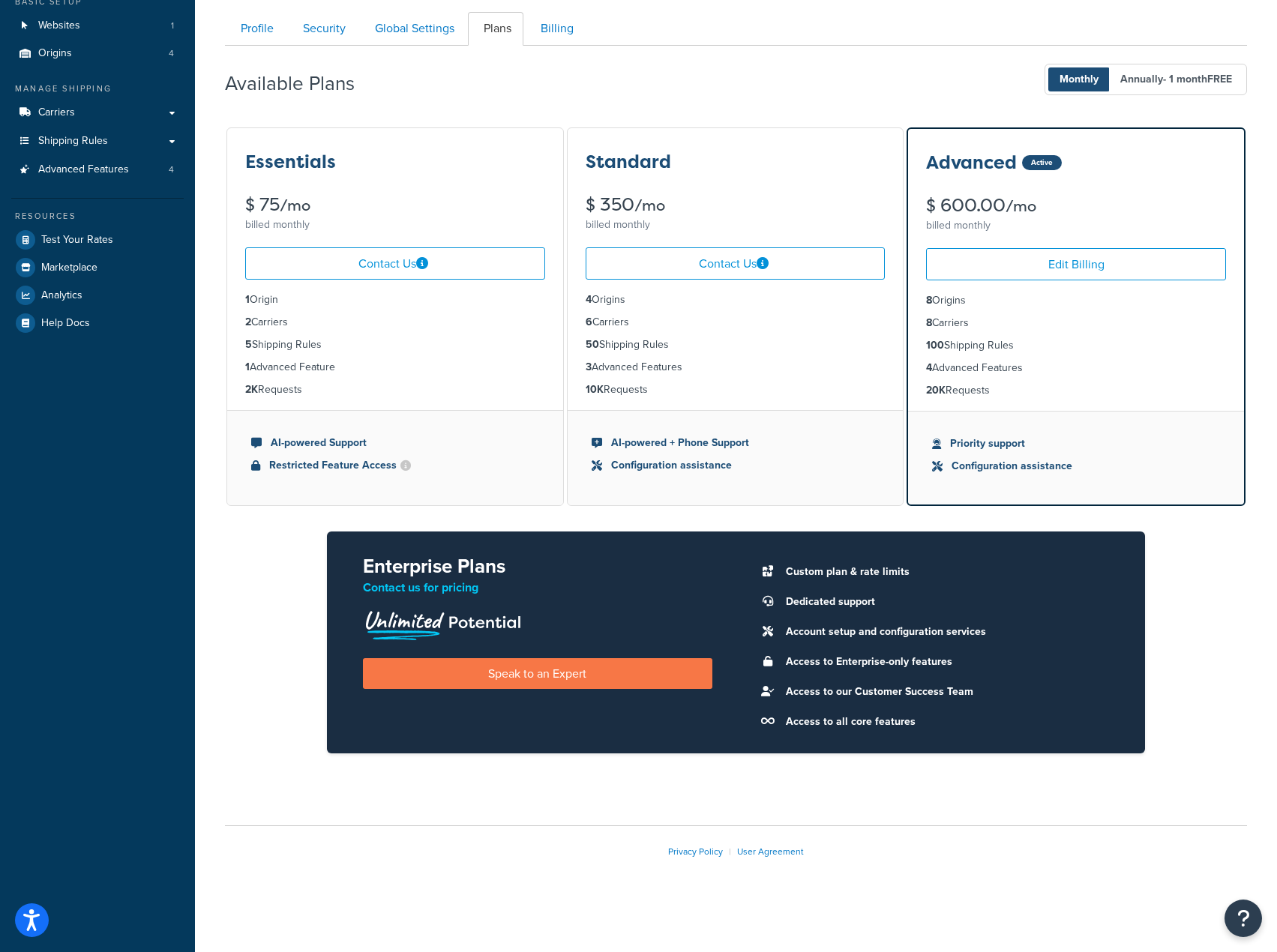
click at [811, 98] on div "Available Plans Monthly Annually - 1 month FREE" at bounding box center [735, 80] width 1022 height 44
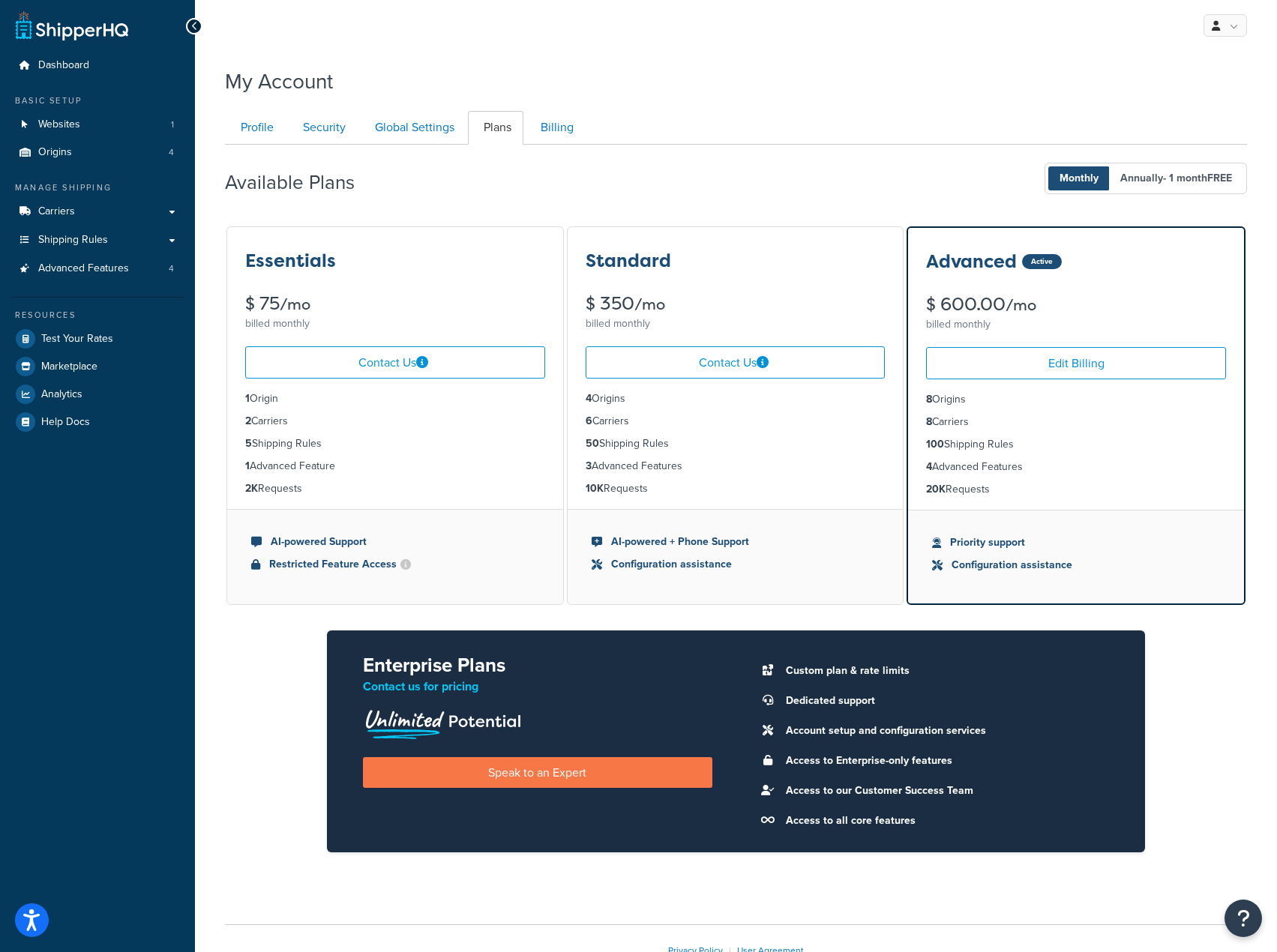
scroll to position [0, 0]
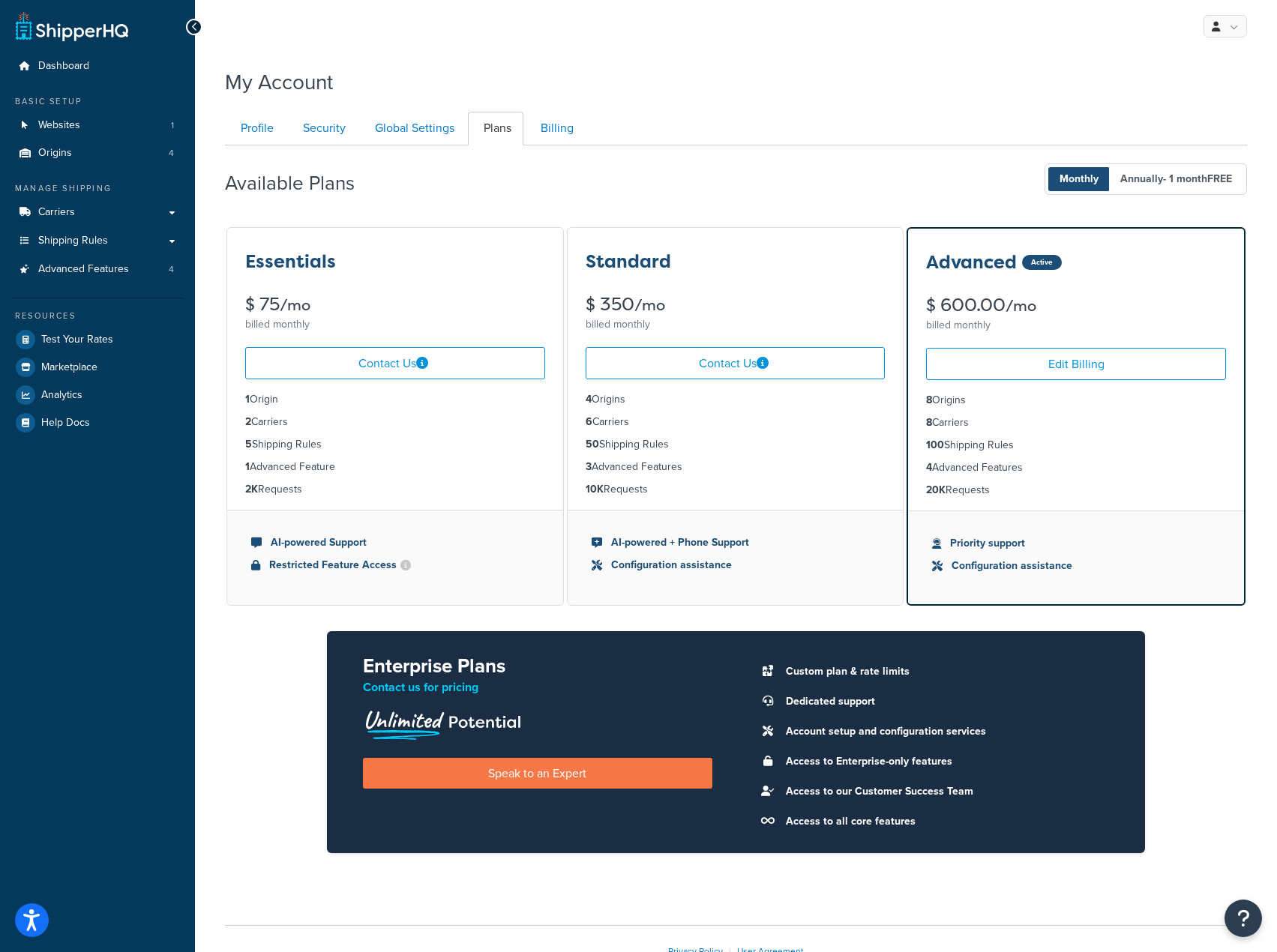
click at [925, 163] on div "Available Plans Monthly Annually - 1 month FREE" at bounding box center [735, 179] width 1022 height 44
click at [1143, 190] on span "Annually - 1 month FREE" at bounding box center [1176, 178] width 134 height 24
click at [1071, 181] on span "Monthly" at bounding box center [1078, 178] width 61 height 24
click at [1141, 186] on span "Annually - 1 month FREE" at bounding box center [1176, 178] width 134 height 24
click at [1085, 177] on span "Monthly" at bounding box center [1078, 178] width 61 height 24
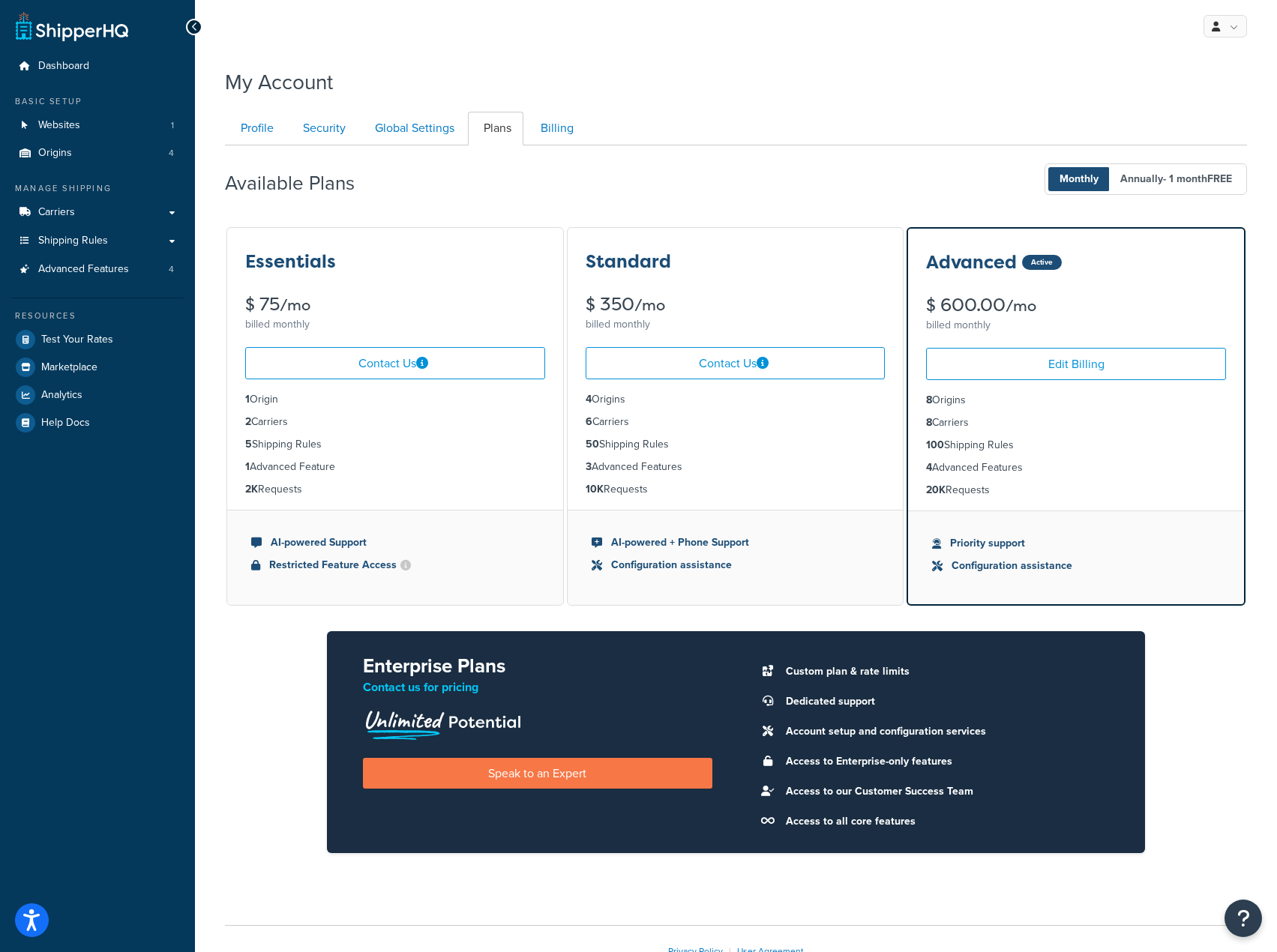
click at [932, 163] on div "Available Plans Monthly Annually - 1 month FREE" at bounding box center [735, 179] width 1022 height 44
click at [1028, 94] on div "My Account" at bounding box center [735, 78] width 1022 height 36
click at [965, 37] on div "My Profile Billing Global Settings Contact Us Logout" at bounding box center [735, 26] width 1082 height 52
click at [567, 115] on link "Billing" at bounding box center [555, 129] width 60 height 34
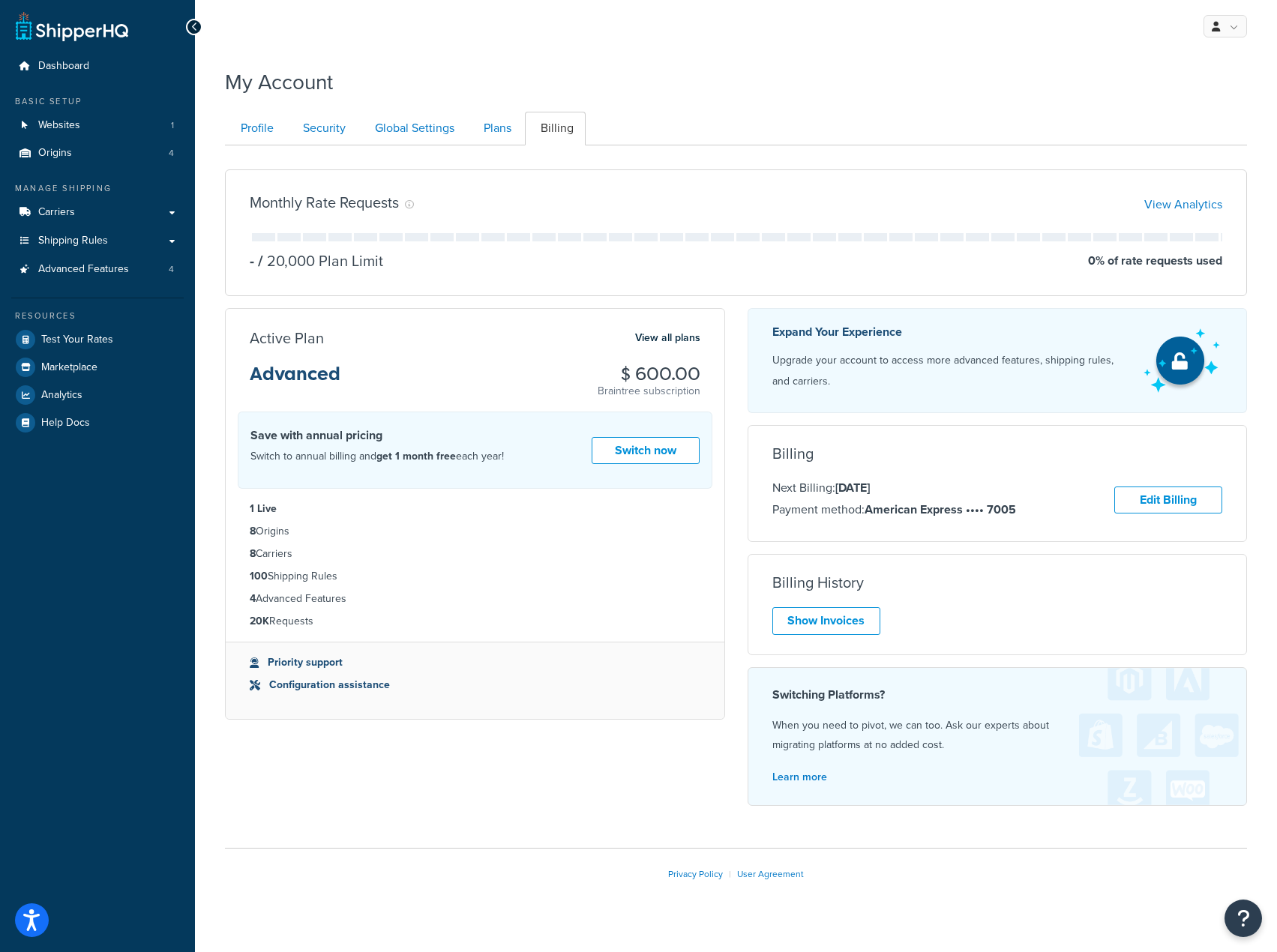
scroll to position [24, 0]
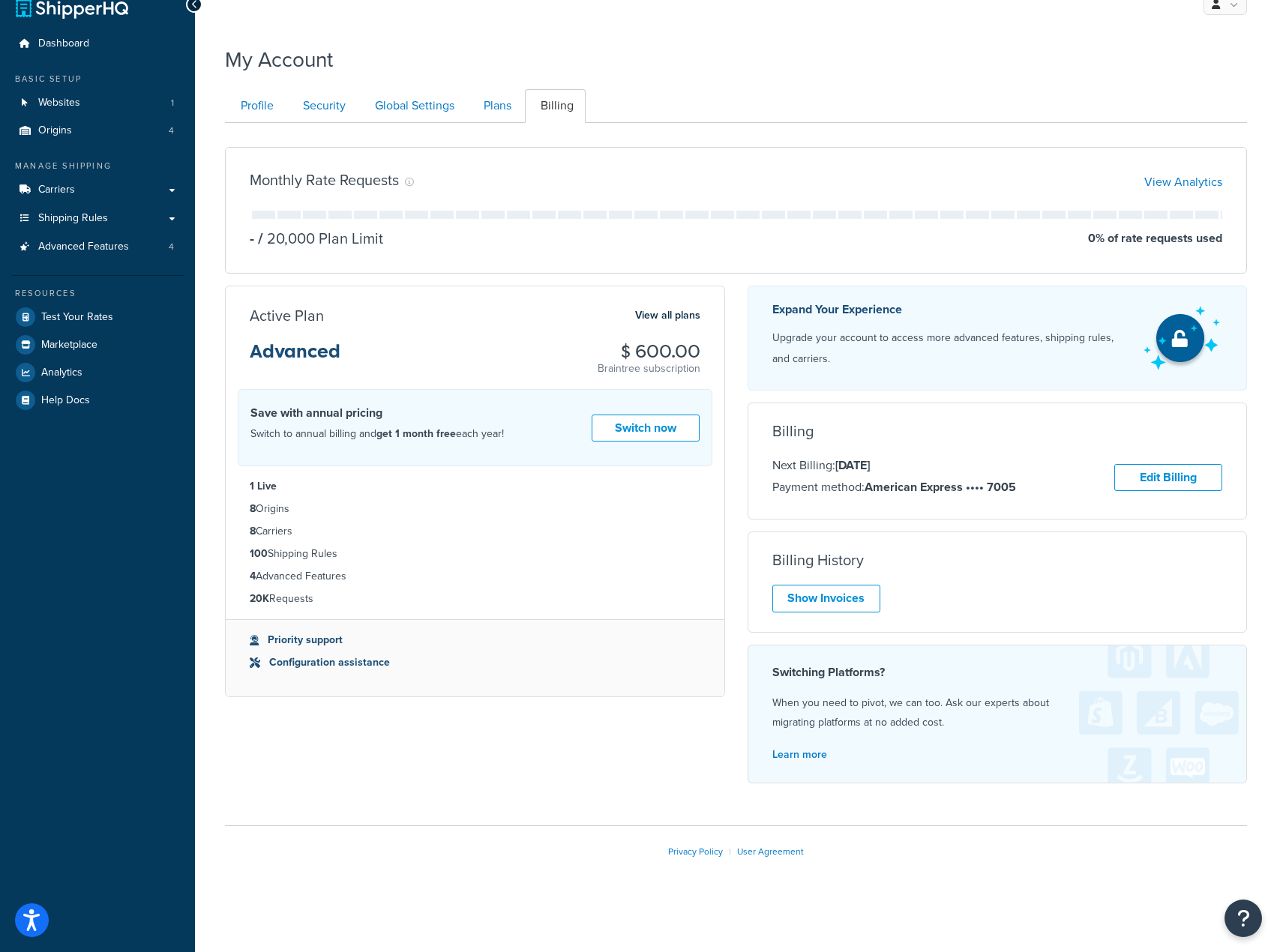
drag, startPoint x: 508, startPoint y: 450, endPoint x: 385, endPoint y: 408, distance: 130.0
click at [385, 408] on div "Save with annual pricing Switch to annual billing and get 1 month free each yea…" at bounding box center [475, 427] width 474 height 77
click at [405, 407] on h4 "Save with annual pricing" at bounding box center [377, 413] width 253 height 18
click at [736, 480] on div "Expand Your Experience Upgrade your account to access more advanced features, s…" at bounding box center [997, 541] width 522 height 510
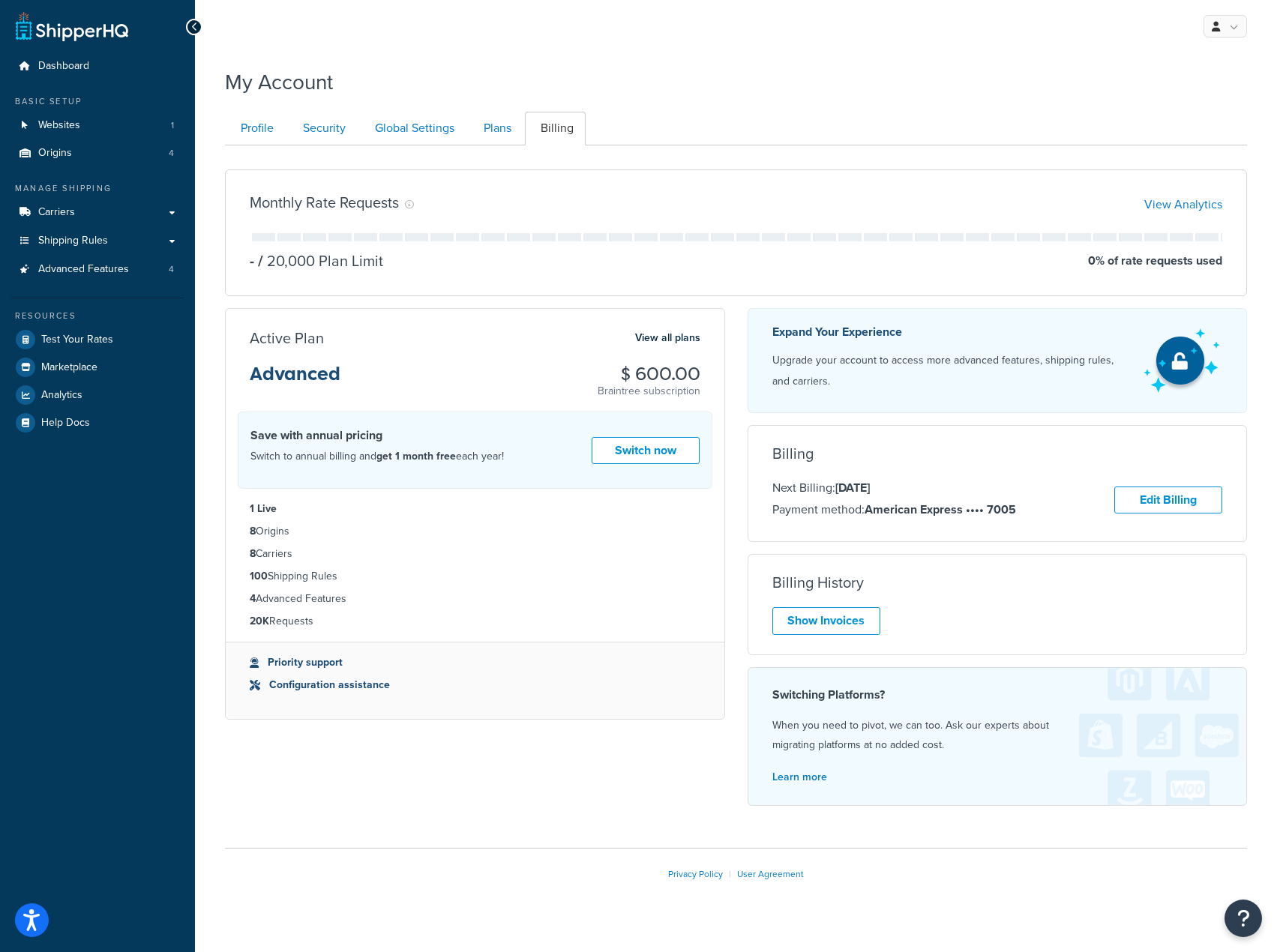
click at [654, 60] on div "My Profile Billing Global Settings Contact Us Logout My Account Contact Us Send…" at bounding box center [735, 487] width 1082 height 974
click at [863, 815] on div "Expand Your Experience Upgrade your account to access more advanced features, s…" at bounding box center [997, 563] width 522 height 510
click at [821, 624] on link "Show Invoices" at bounding box center [827, 621] width 108 height 28
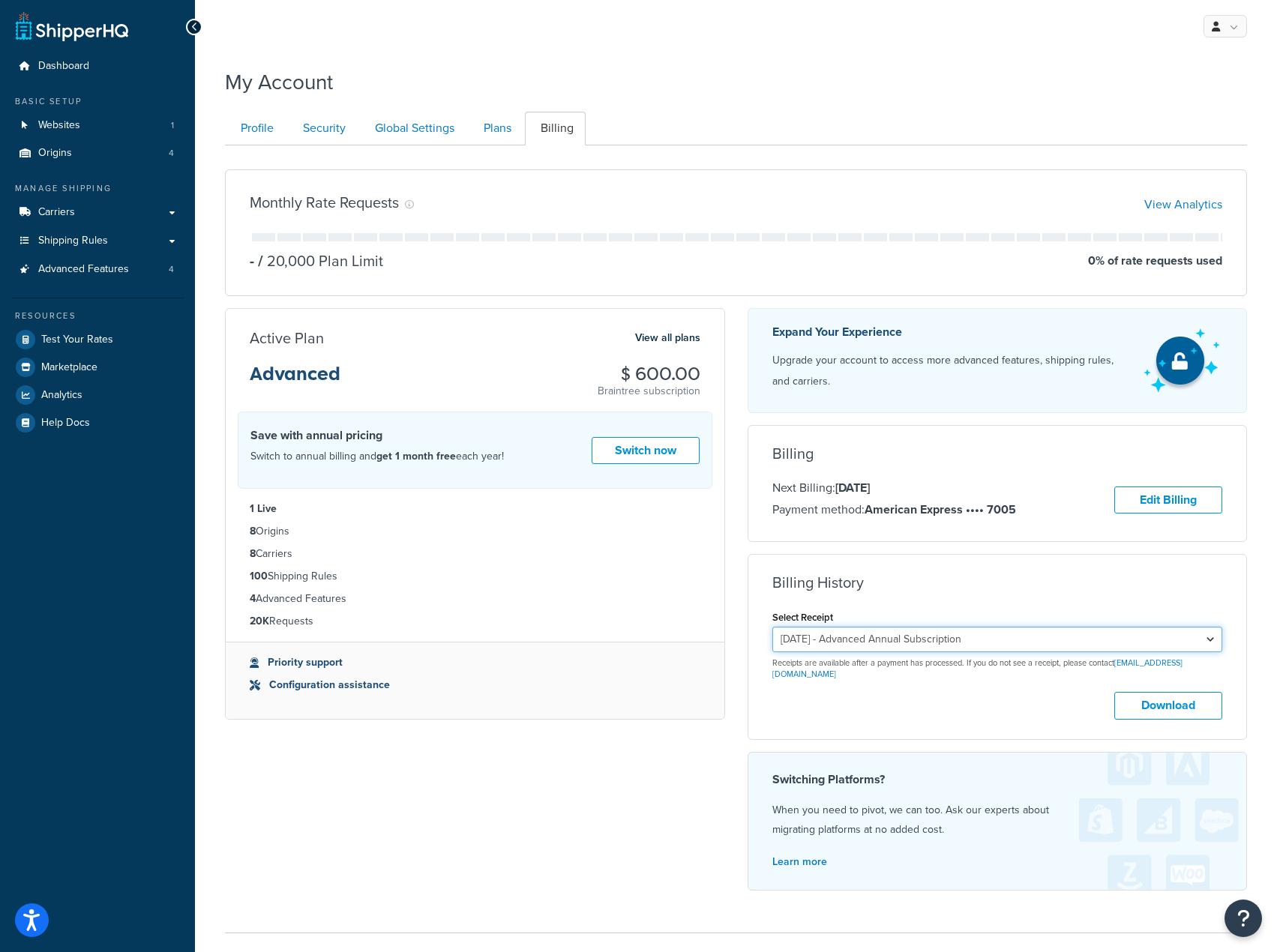
click at [1054, 628] on select "January 14, 2025 - Advanced Annual Subscription September 5, 2024 - Starter Ann…" at bounding box center [997, 639] width 450 height 26
click at [696, 737] on div "Monthly Rate Requests View Analytics - / 20,000 Plan Limit 0 % of rate requests…" at bounding box center [736, 529] width 1044 height 745
click at [753, 55] on div "My Profile Billing Global Settings Contact Us Logout My Account Contact Us Send…" at bounding box center [735, 529] width 1082 height 1059
